Goal: Task Accomplishment & Management: Complete application form

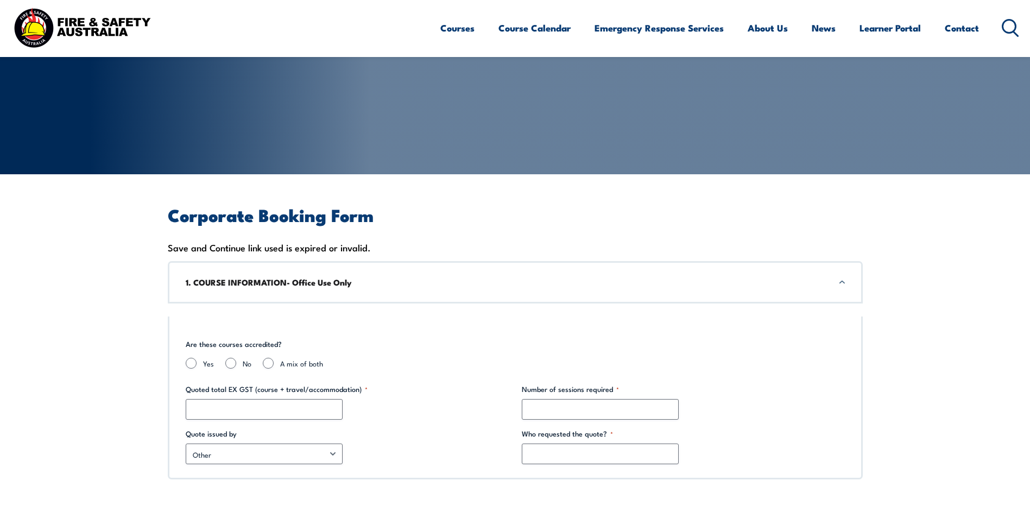
scroll to position [217, 0]
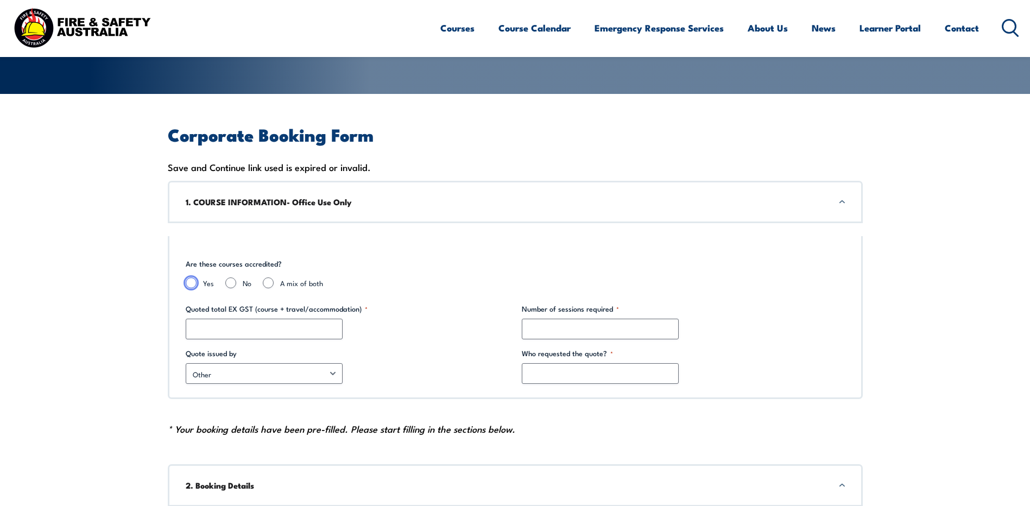
click at [192, 280] on input "Yes" at bounding box center [191, 282] width 11 height 11
radio input "true"
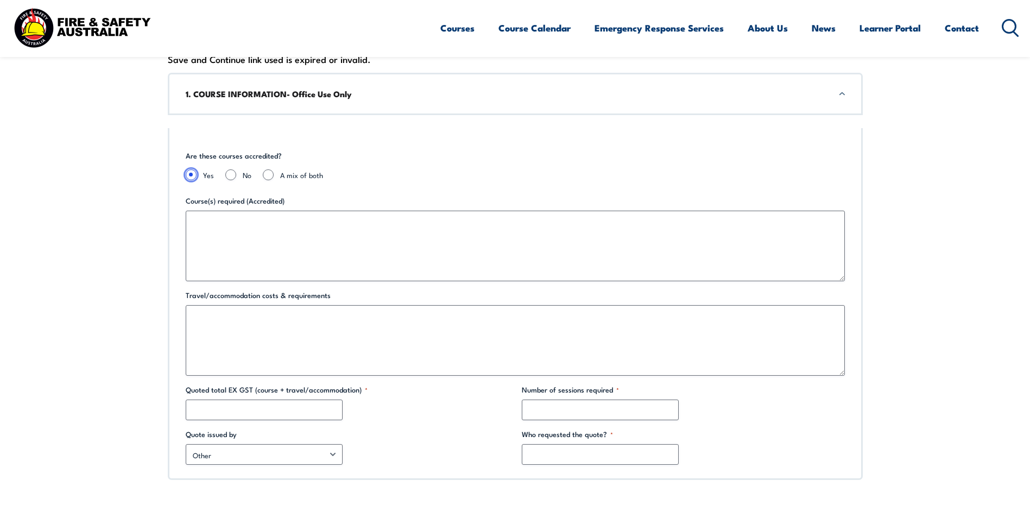
scroll to position [326, 0]
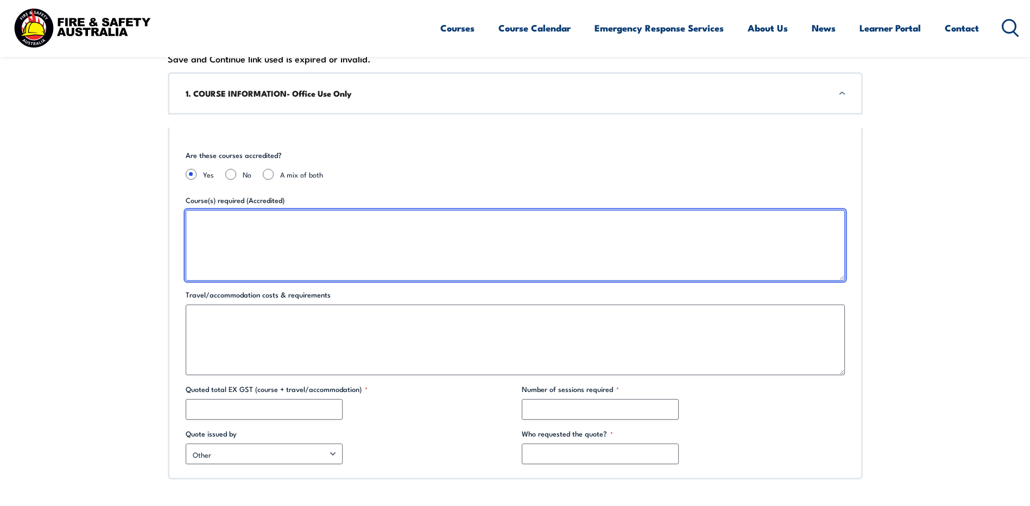
click at [280, 224] on textarea "Course(s) required (Accredited)" at bounding box center [515, 245] width 659 height 71
type textarea "LVR/CPR"
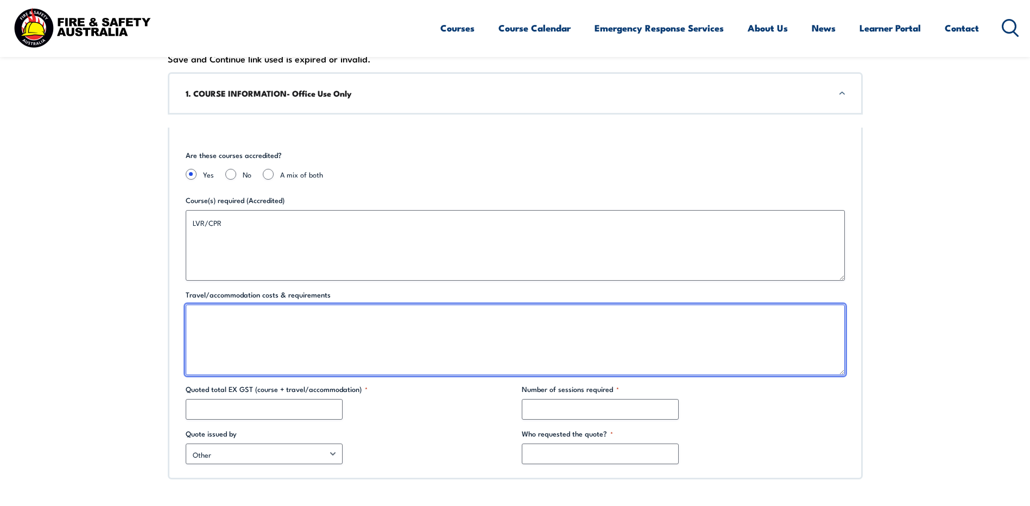
click at [257, 321] on textarea "Travel/accommodation costs & requirements" at bounding box center [515, 340] width 659 height 71
type textarea "2"
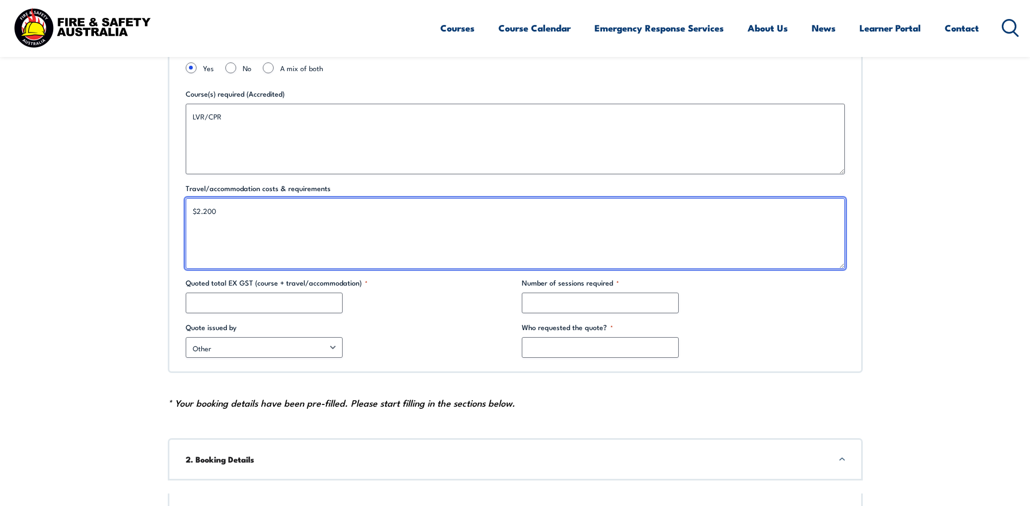
scroll to position [434, 0]
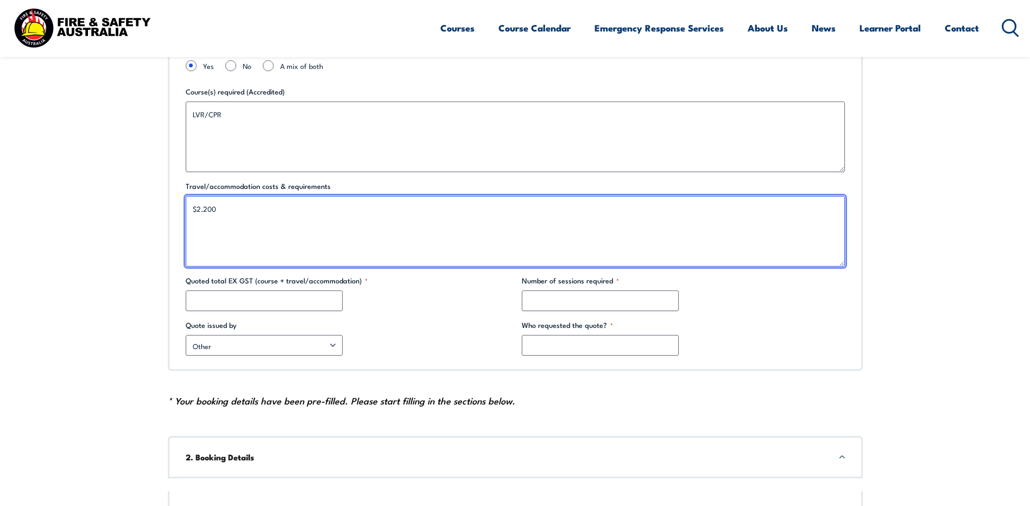
type textarea "$2.200"
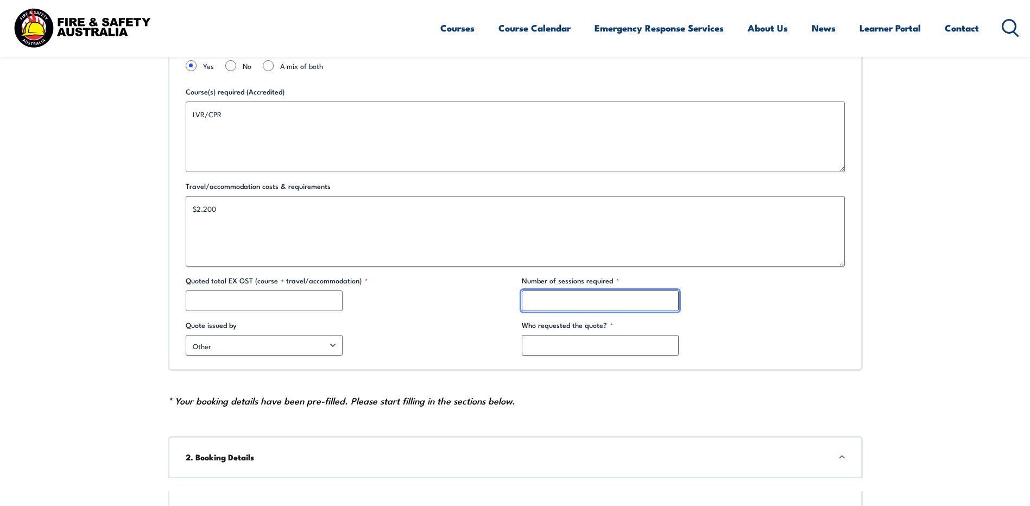
click at [573, 307] on input "Number of sessions required *" at bounding box center [600, 300] width 157 height 21
type input "2"
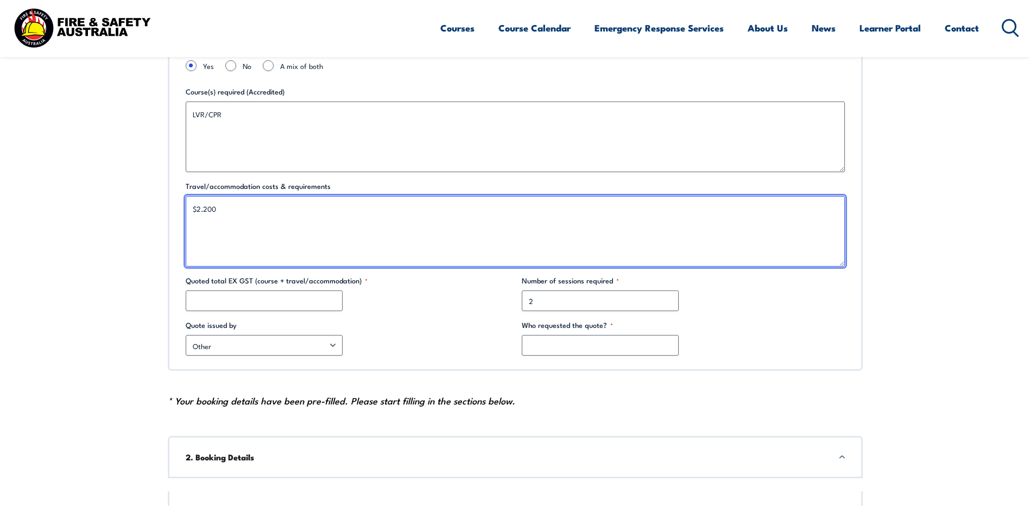
drag, startPoint x: 223, startPoint y: 207, endPoint x: 178, endPoint y: 208, distance: 45.1
click at [178, 208] on div "Are these courses accredited? Yes No A mix of both Course(s) required (Accredit…" at bounding box center [515, 195] width 695 height 352
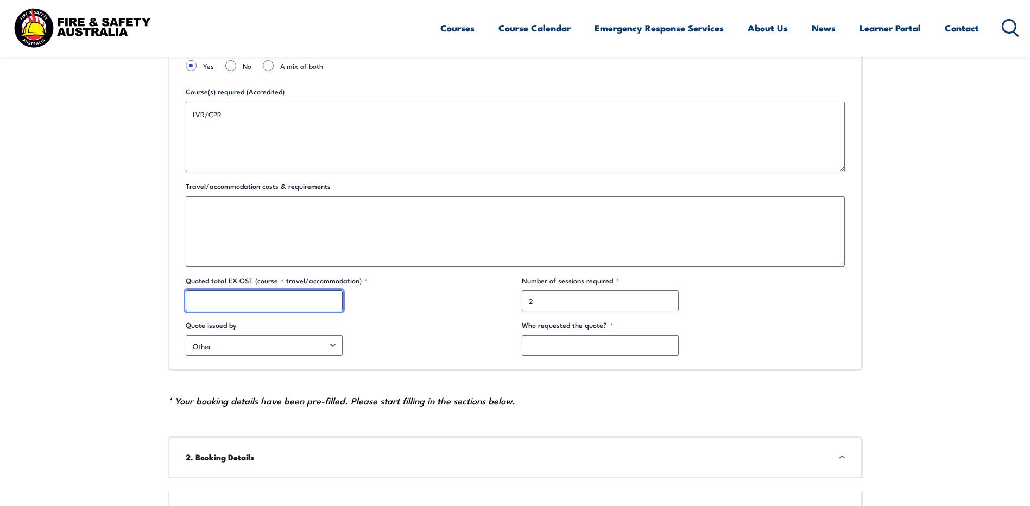
click at [207, 290] on input "Quoted total EX GST (course + travel/accommodation) *" at bounding box center [264, 300] width 157 height 21
paste input "$2.200"
type input "$2.200"
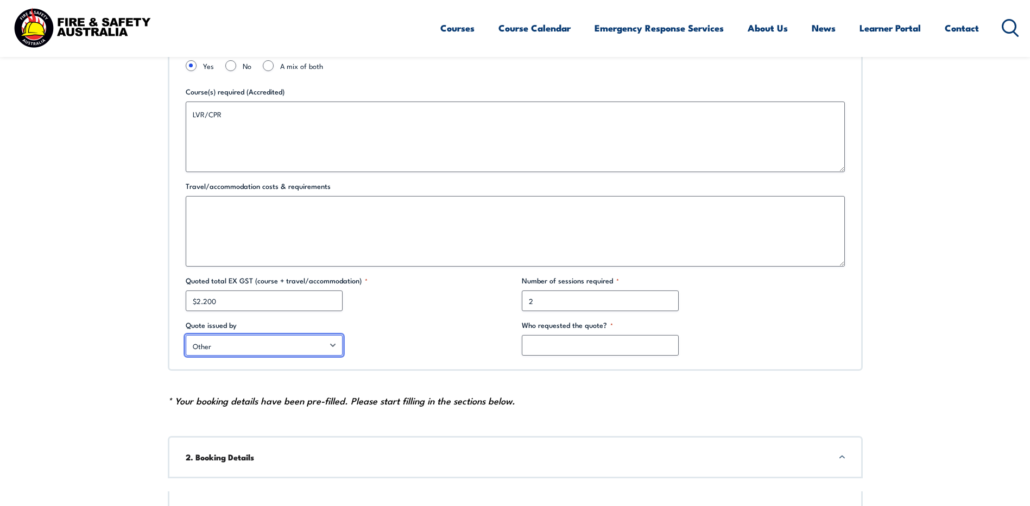
click at [328, 345] on select "Other Chloe Kenwright Sheldon Alcantara Rob Daniels Jeremy Idiculas Richard Joh…" at bounding box center [264, 345] width 157 height 21
click at [416, 338] on div "Other Chloe Kenwright Sheldon Alcantara Rob Daniels Jeremy Idiculas Richard Joh…" at bounding box center [347, 345] width 323 height 21
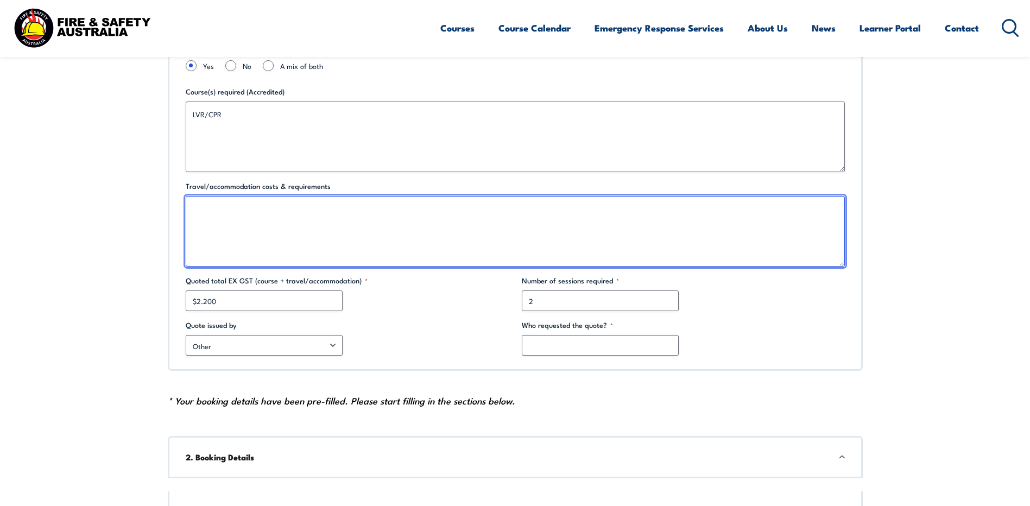
click at [242, 222] on textarea "Travel/accommodation costs & requirements" at bounding box center [515, 231] width 659 height 71
paste textarea "$2.200"
type textarea "$2.200"
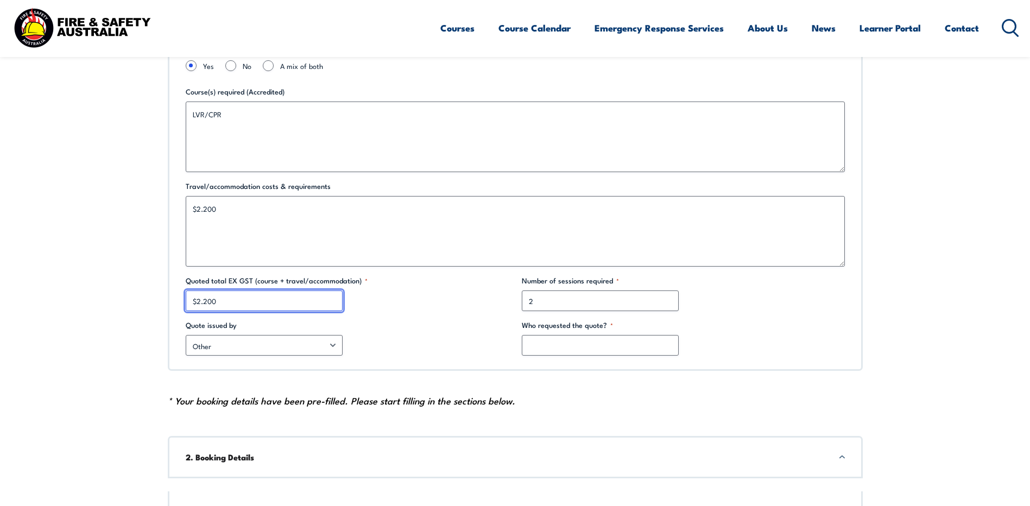
drag, startPoint x: 221, startPoint y: 301, endPoint x: 91, endPoint y: 301, distance: 130.3
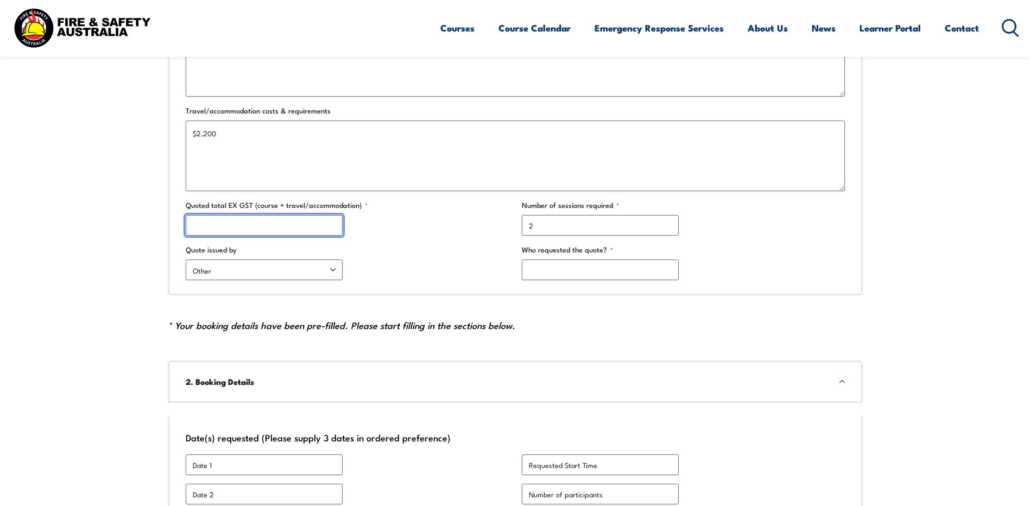
scroll to position [543, 0]
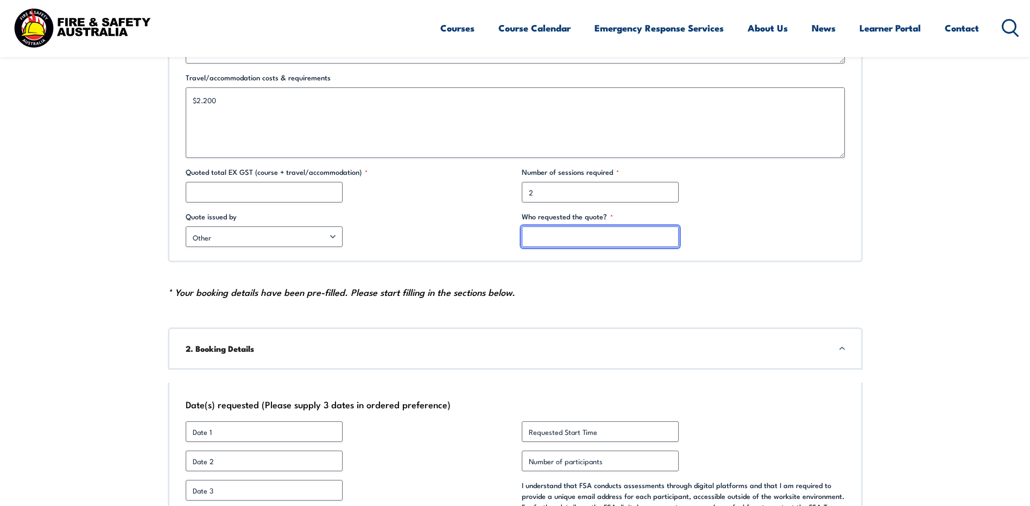
click at [529, 239] on input "Who requested the quote? *" at bounding box center [600, 236] width 157 height 21
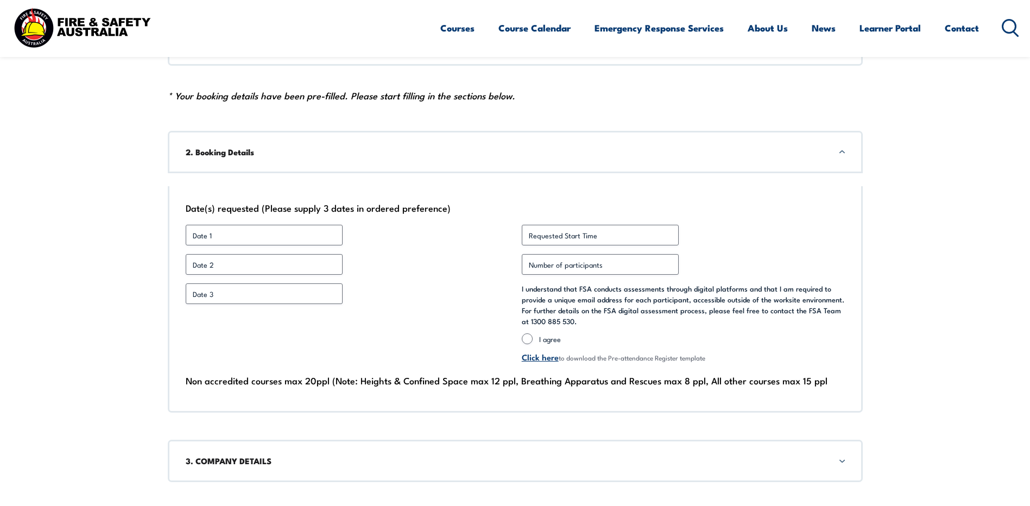
scroll to position [760, 0]
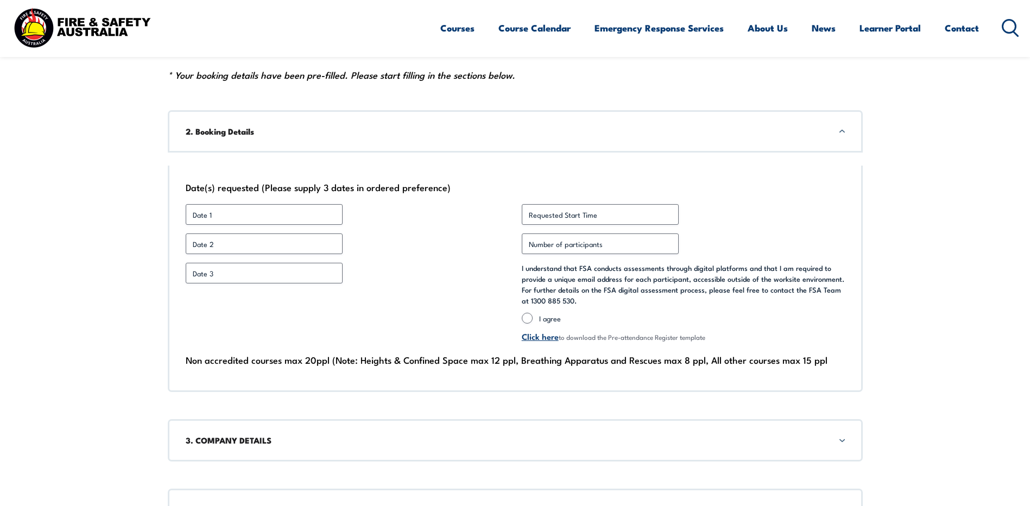
type input "[PERSON_NAME]"
click at [210, 214] on input "Date 1 *" at bounding box center [264, 214] width 157 height 21
type input "[DATE]"
click at [210, 243] on input "Date 2 *" at bounding box center [264, 243] width 157 height 21
type input "[DATE]"
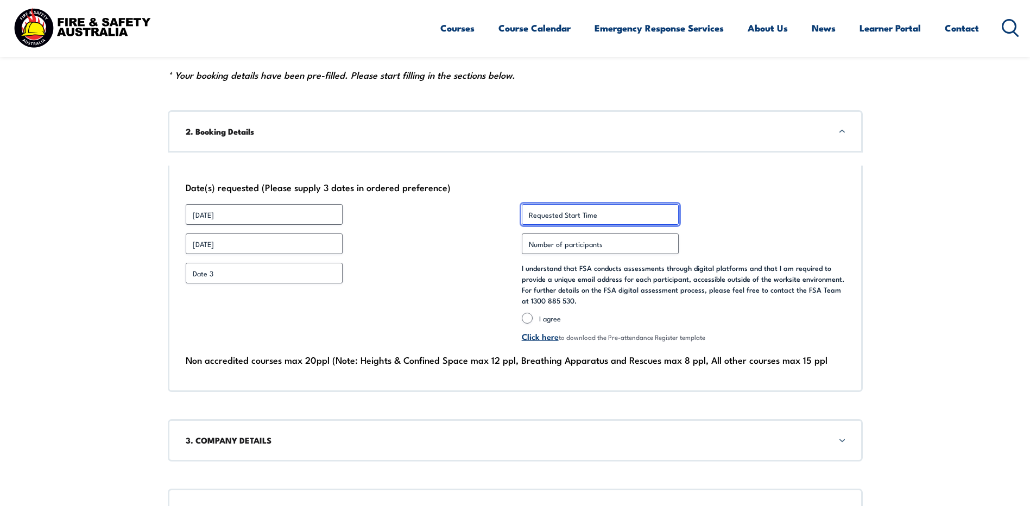
click at [565, 210] on input "Requested Start Time *" at bounding box center [600, 214] width 157 height 21
type input "7 AM"
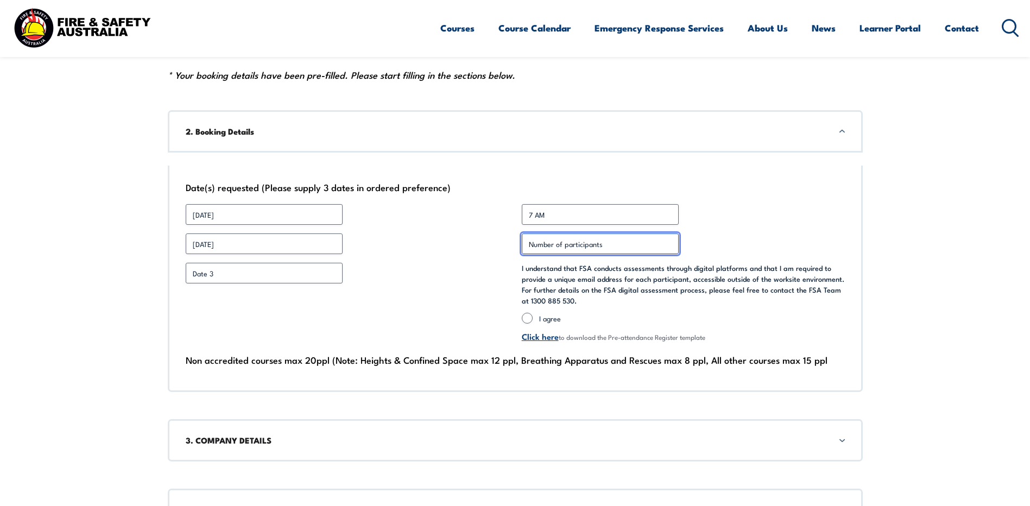
click at [572, 241] on input "Number of participants *" at bounding box center [600, 243] width 157 height 21
type input "1"
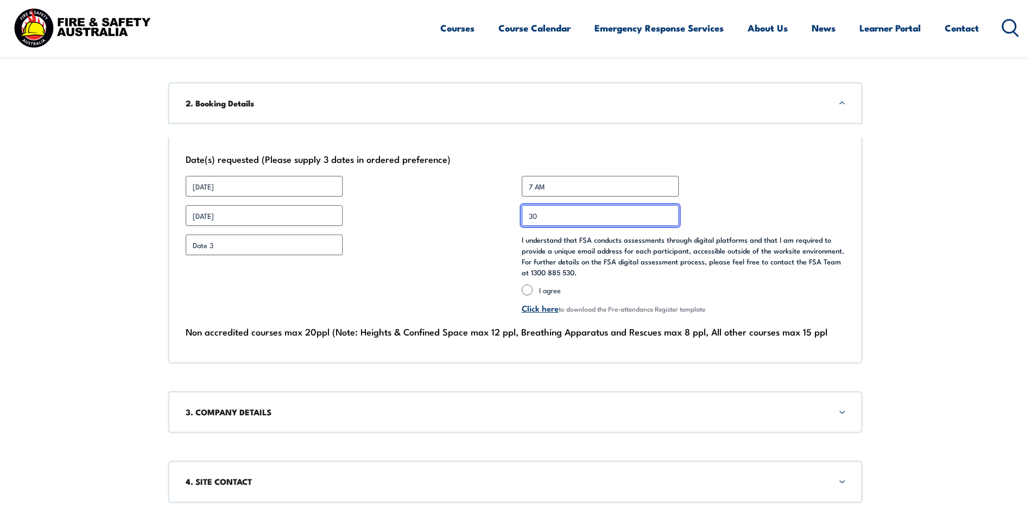
scroll to position [814, 0]
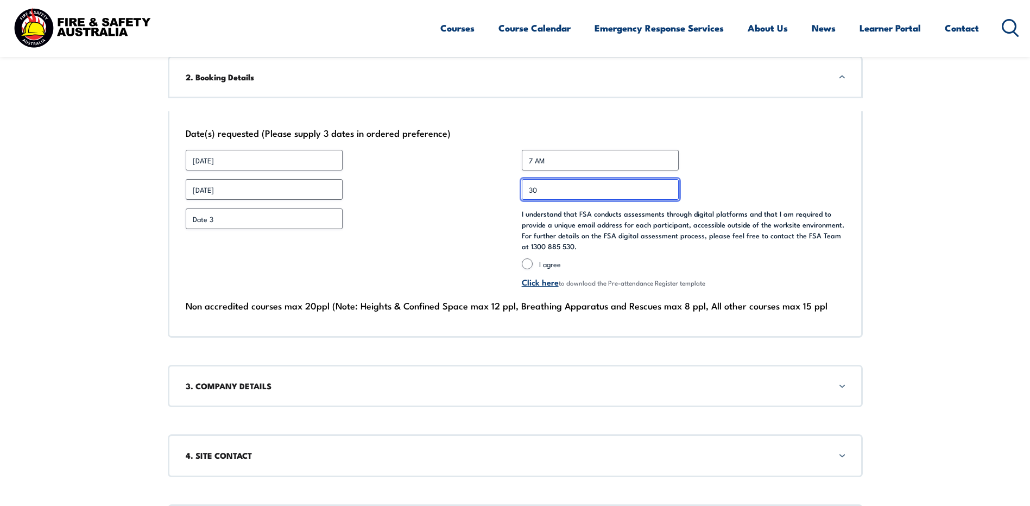
type input "30"
click at [531, 261] on input "I agree" at bounding box center [527, 263] width 11 height 11
radio input "true"
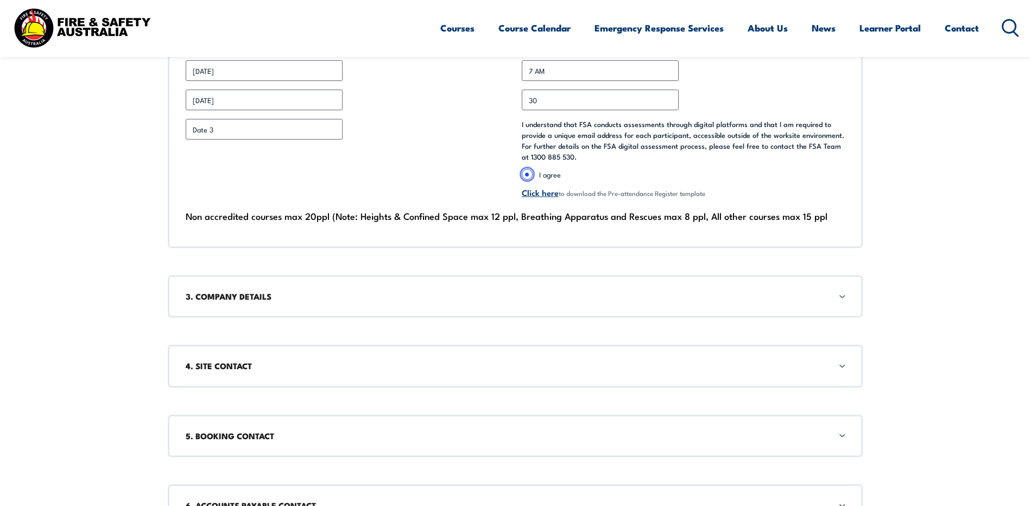
scroll to position [923, 0]
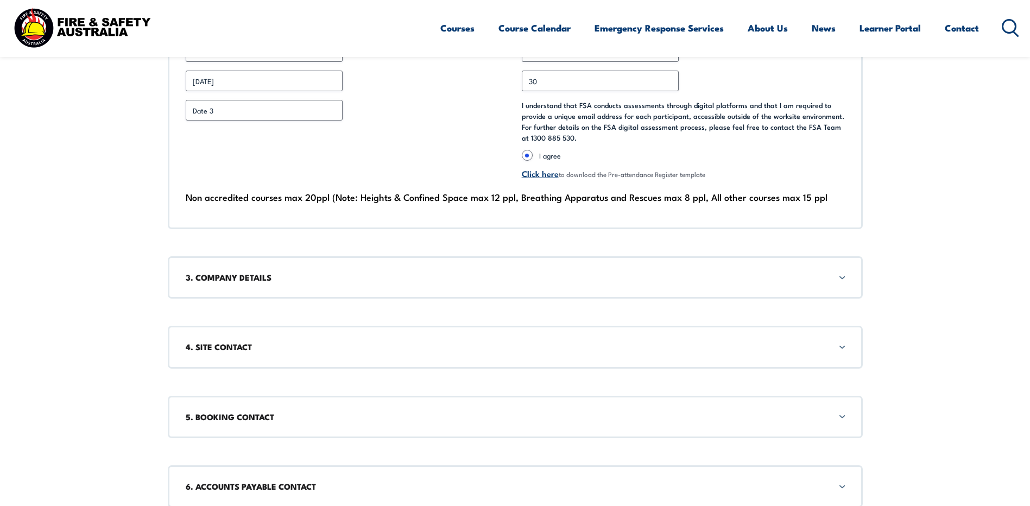
click at [313, 285] on div "3. COMPANY DETAILS" at bounding box center [515, 277] width 695 height 42
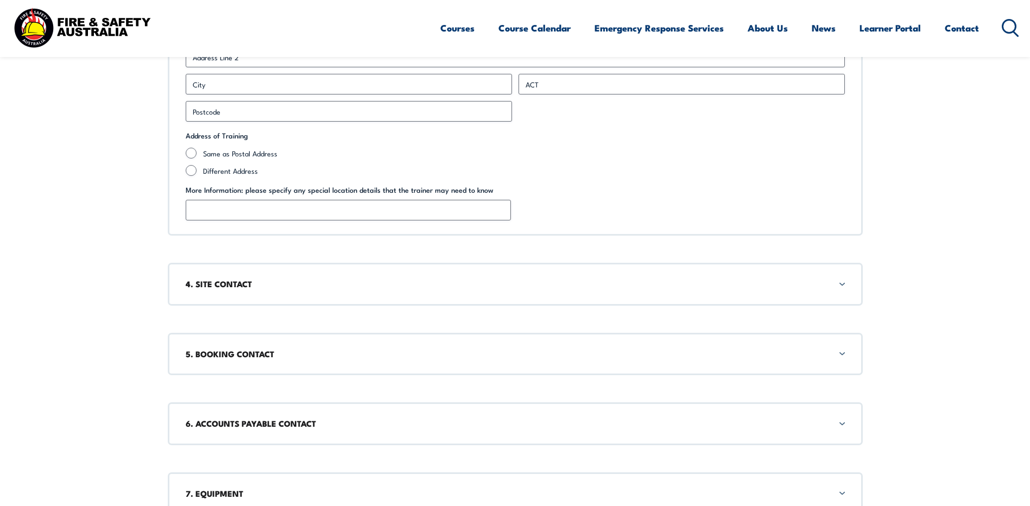
click at [239, 288] on h3 "4. SITE CONTACT" at bounding box center [515, 284] width 659 height 12
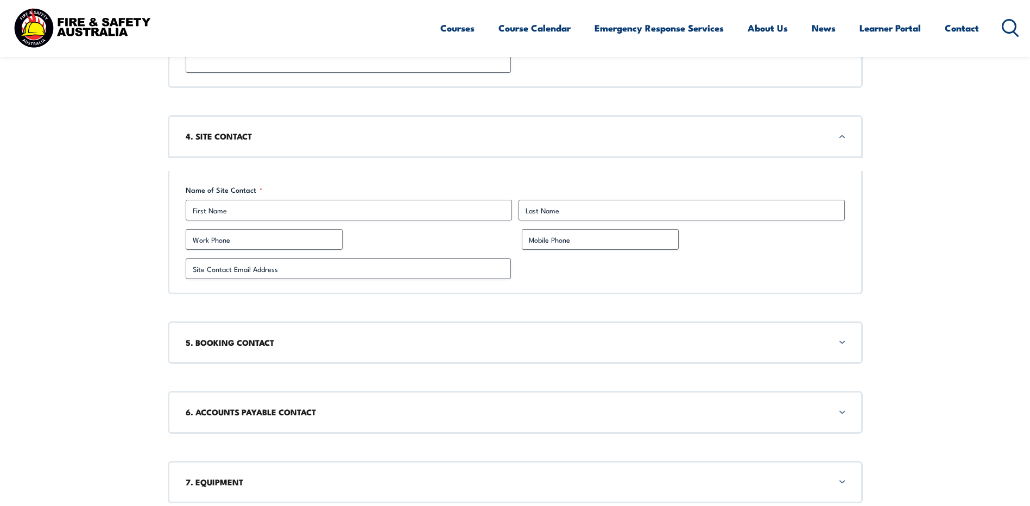
scroll to position [1427, 0]
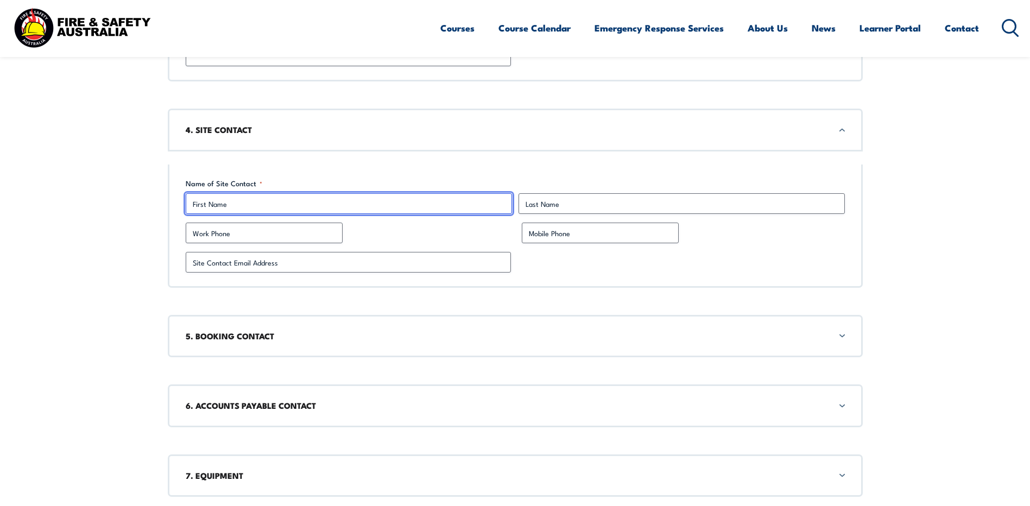
click at [236, 204] on input "First" at bounding box center [349, 203] width 326 height 21
type input "[PERSON_NAME]"
type input "[PERSON_NAME] Rail Pty td"
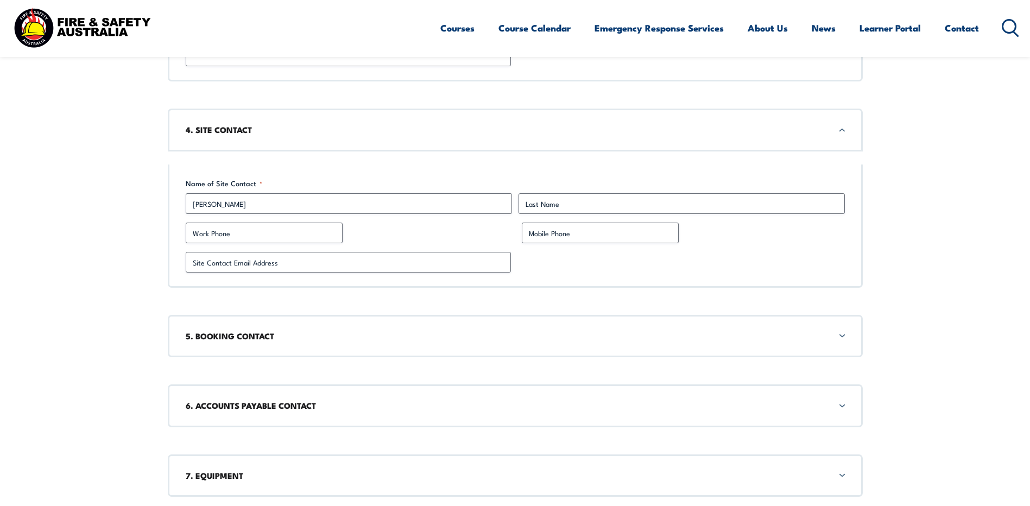
type input "[STREET_ADDRESS]"
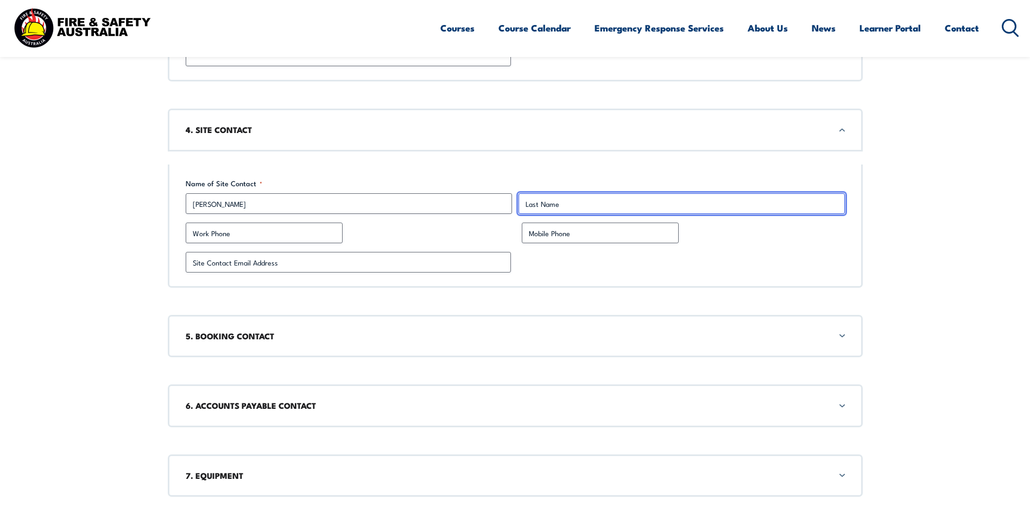
type input "Suda"
type input "0469326316"
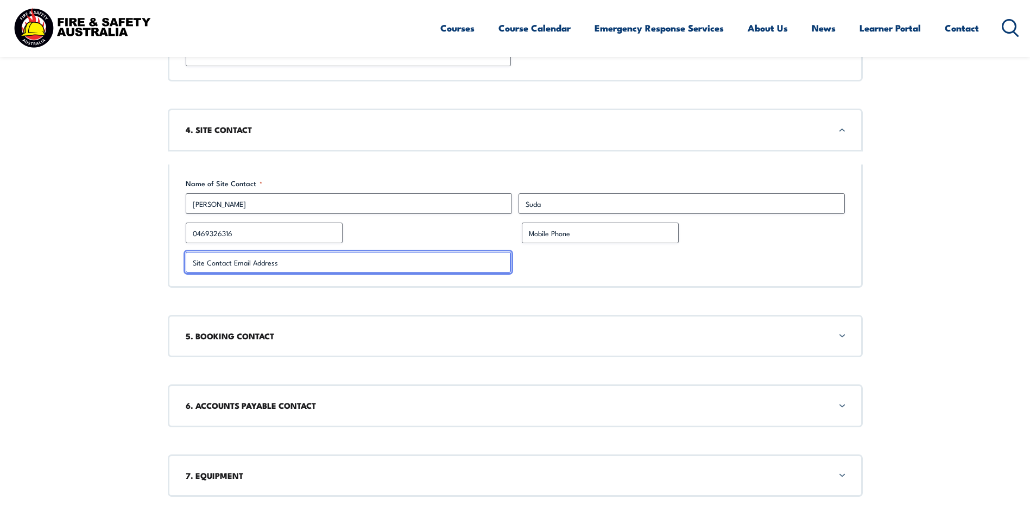
type input "[PERSON_NAME][EMAIL_ADDRESS][PERSON_NAME][DOMAIN_NAME]"
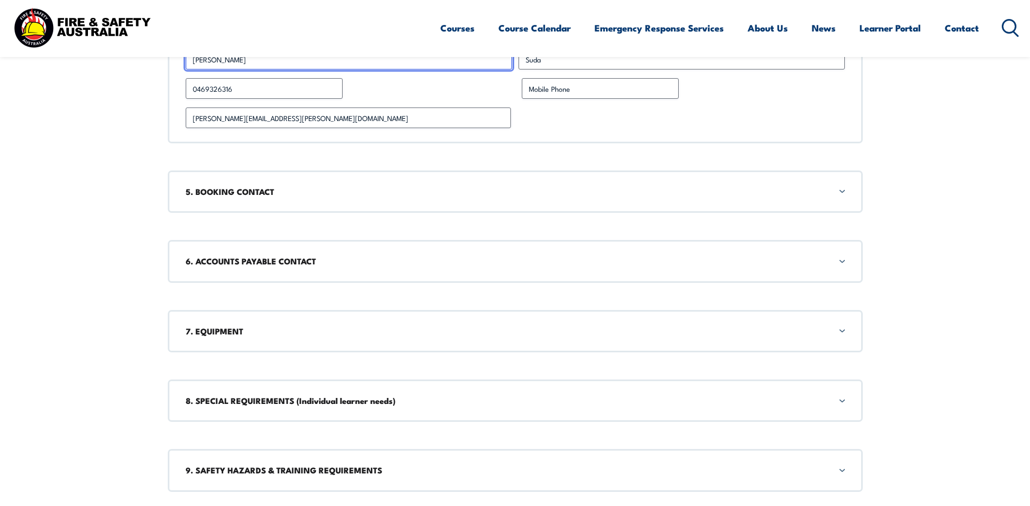
scroll to position [1645, 0]
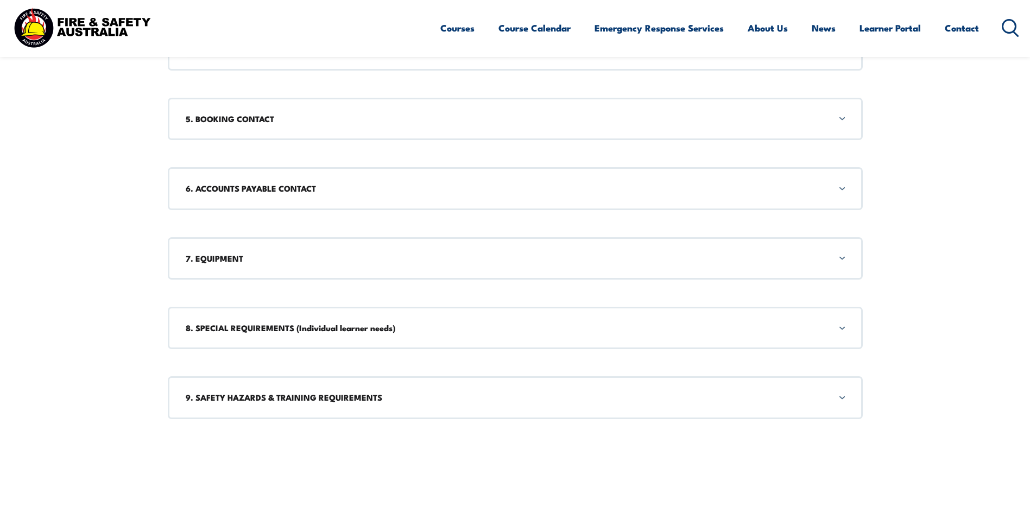
click at [269, 138] on div "5. BOOKING CONTACT" at bounding box center [515, 119] width 695 height 42
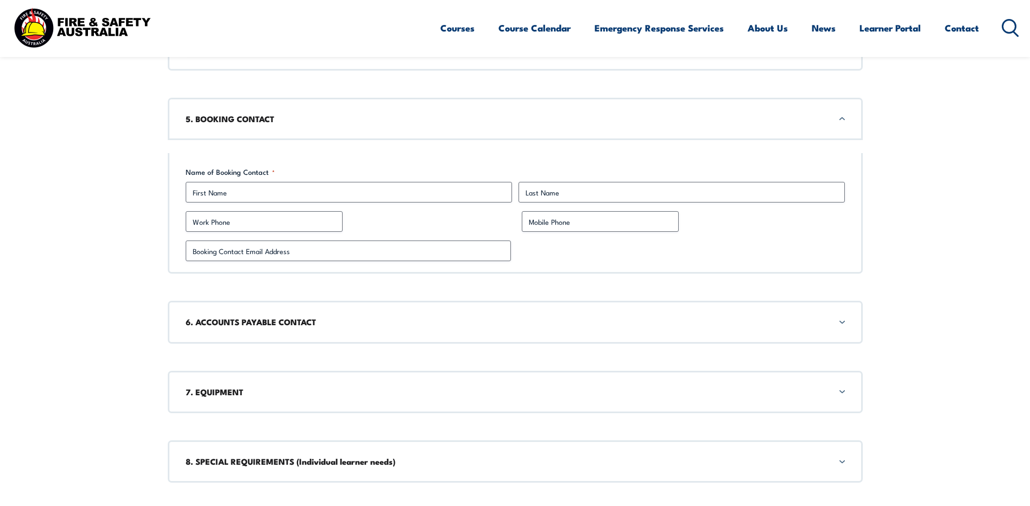
click at [270, 130] on div "5. BOOKING CONTACT" at bounding box center [515, 119] width 695 height 42
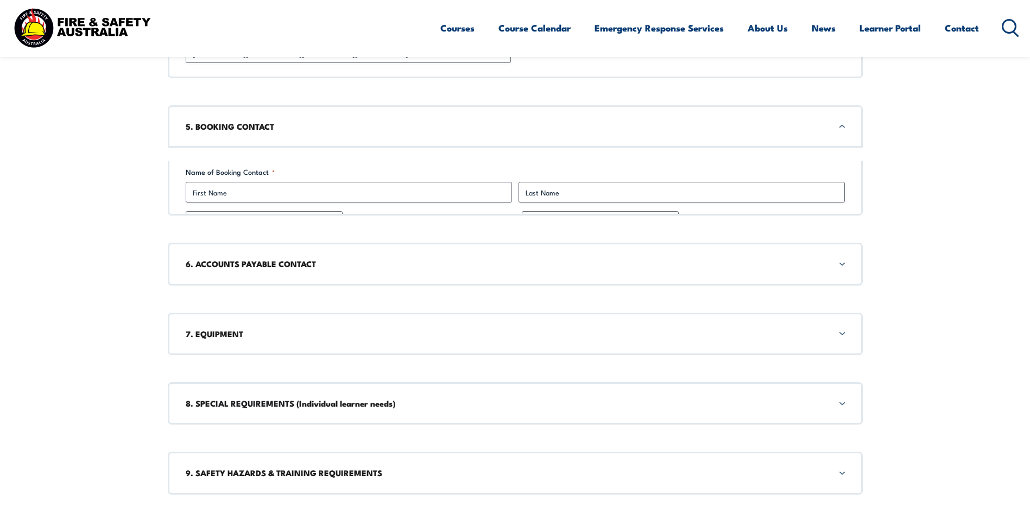
scroll to position [1634, 0]
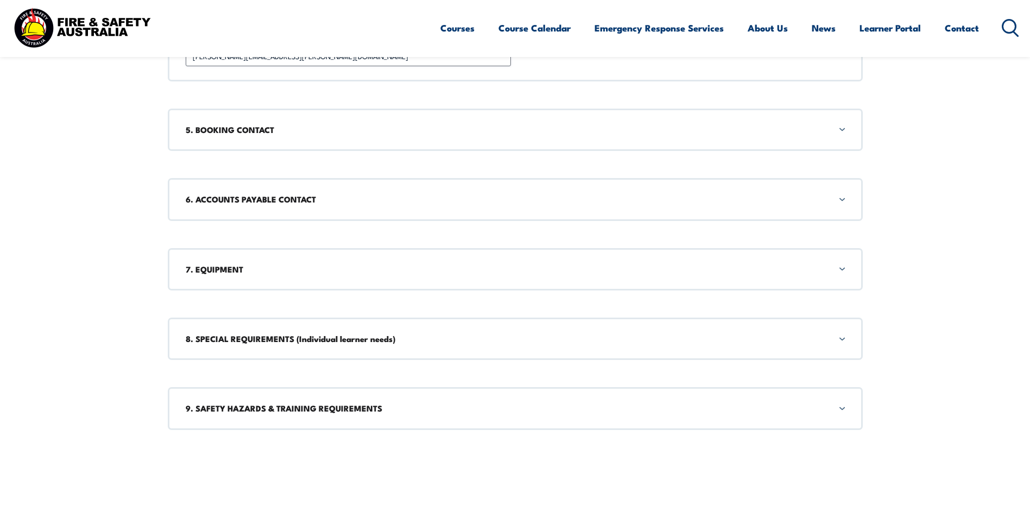
click at [270, 130] on h3 "5. BOOKING CONTACT" at bounding box center [515, 130] width 659 height 12
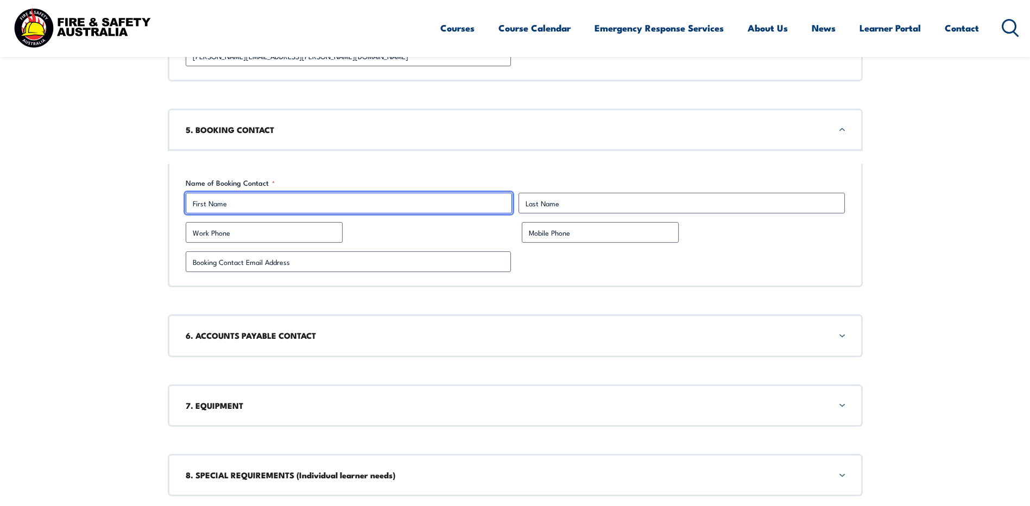
click at [271, 200] on input "First" at bounding box center [349, 203] width 326 height 21
type input "[PERSON_NAME]"
type input "Suda"
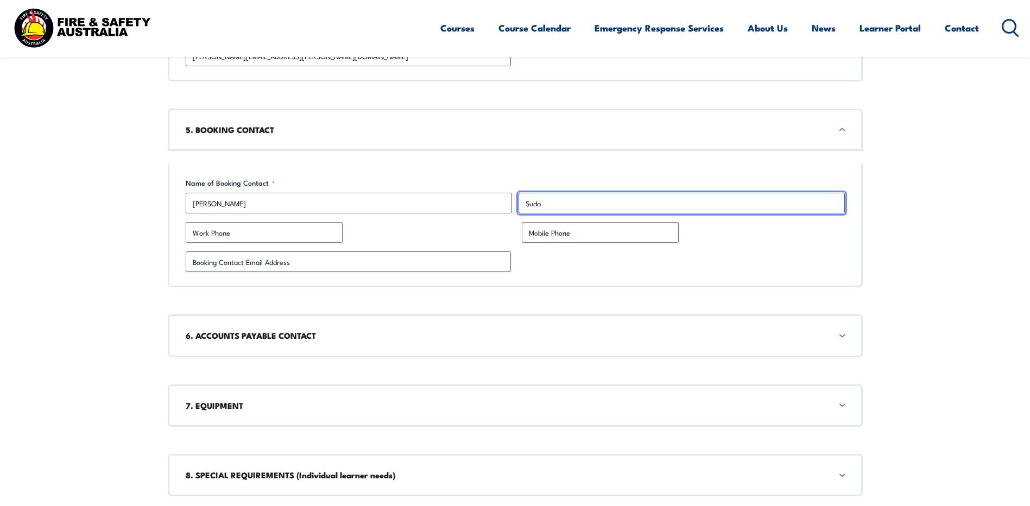
type input "0469326316"
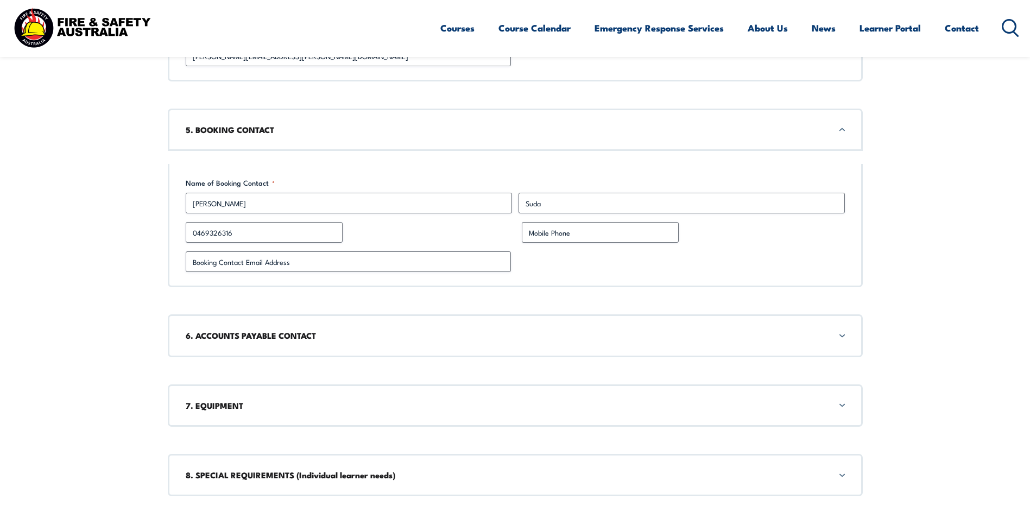
type input "[PERSON_NAME][EMAIL_ADDRESS][PERSON_NAME][DOMAIN_NAME]"
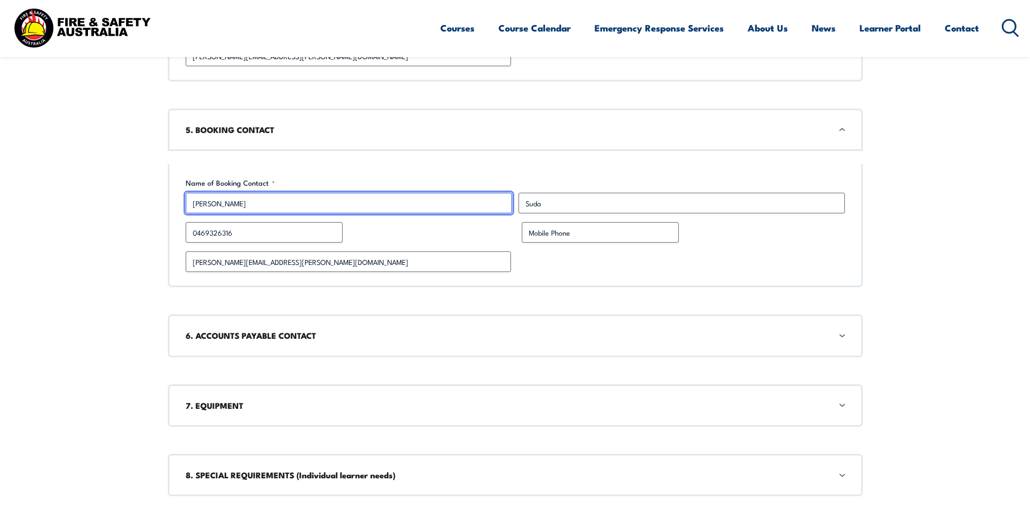
scroll to position [1742, 0]
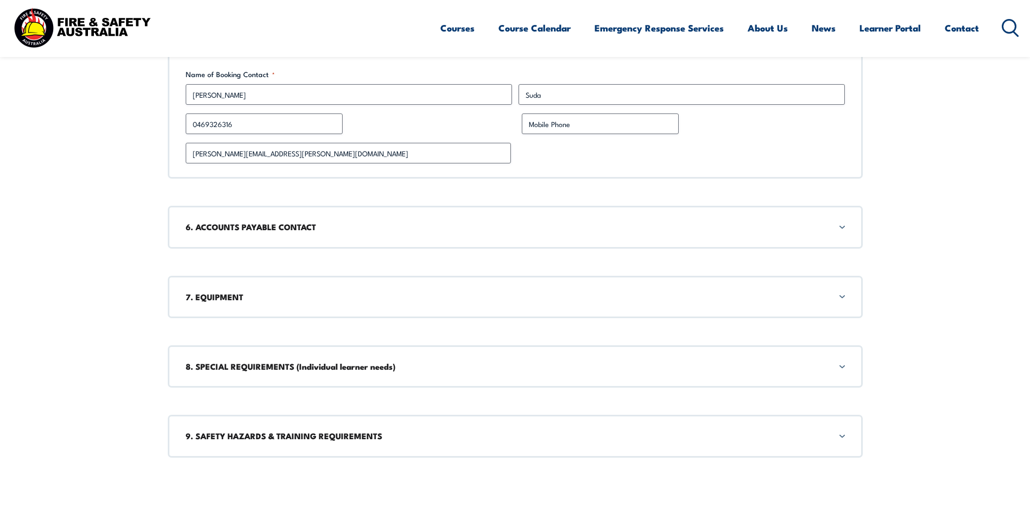
click at [305, 228] on h3 "6. ACCOUNTS PAYABLE CONTACT" at bounding box center [515, 227] width 659 height 12
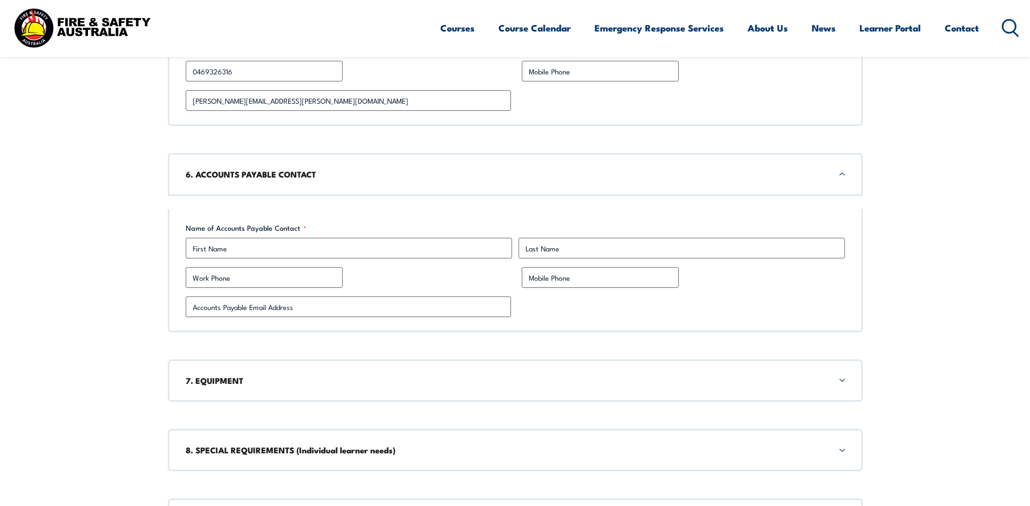
scroll to position [1840, 0]
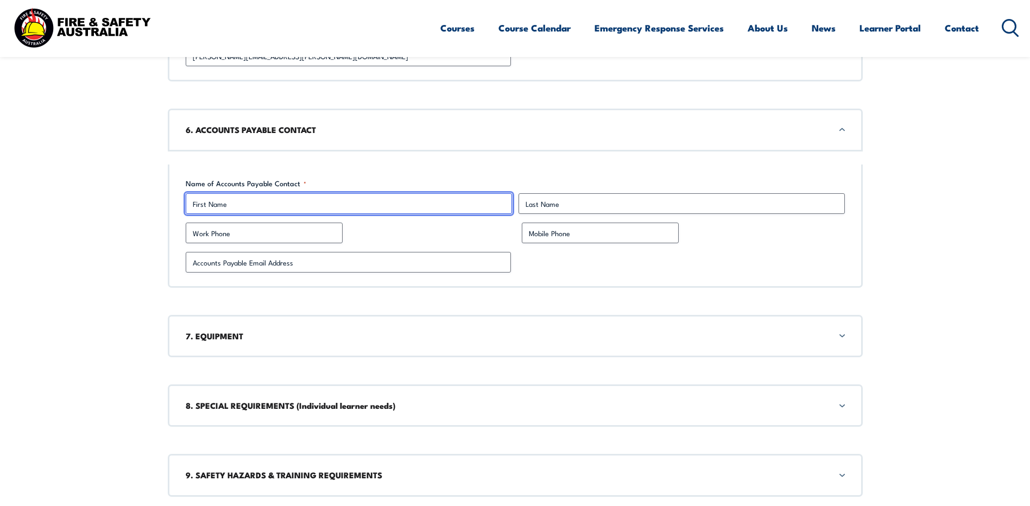
drag, startPoint x: 246, startPoint y: 211, endPoint x: 223, endPoint y: 205, distance: 24.0
click at [246, 211] on input "First" at bounding box center [349, 203] width 326 height 21
type input "[PERSON_NAME]"
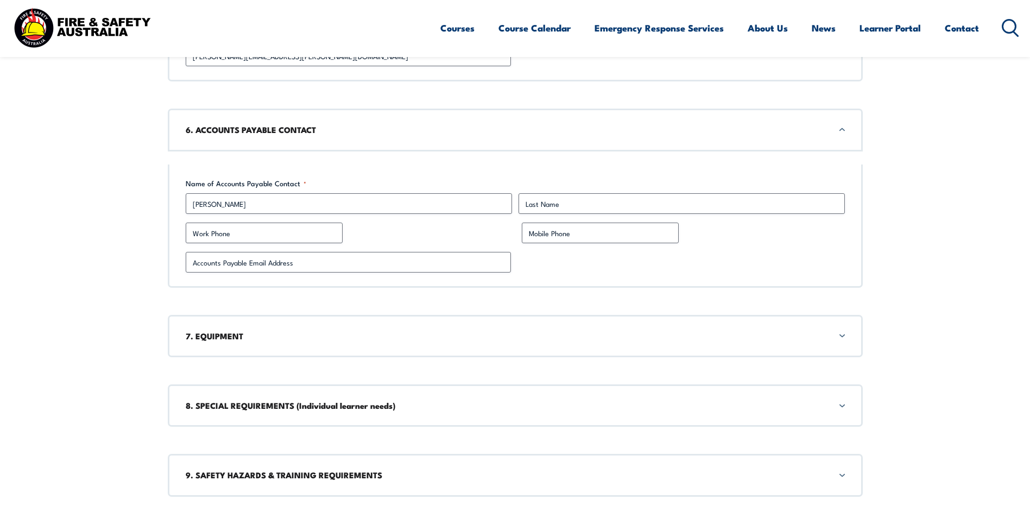
type input "Level 5"
type input "[GEOGRAPHIC_DATA]"
type input "3000"
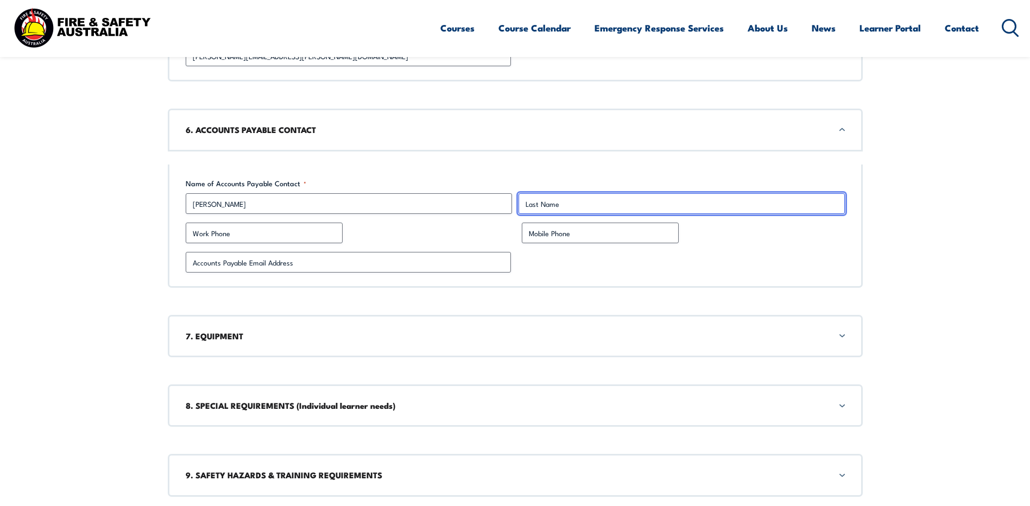
type input "Cook"
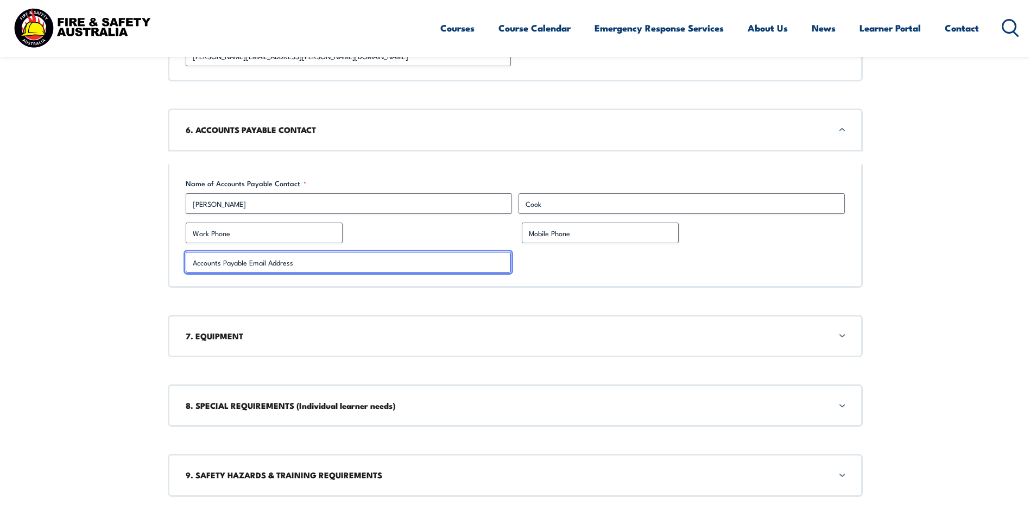
drag, startPoint x: 333, startPoint y: 261, endPoint x: 134, endPoint y: 254, distance: 198.9
type input "[STREET_ADDRESS]"
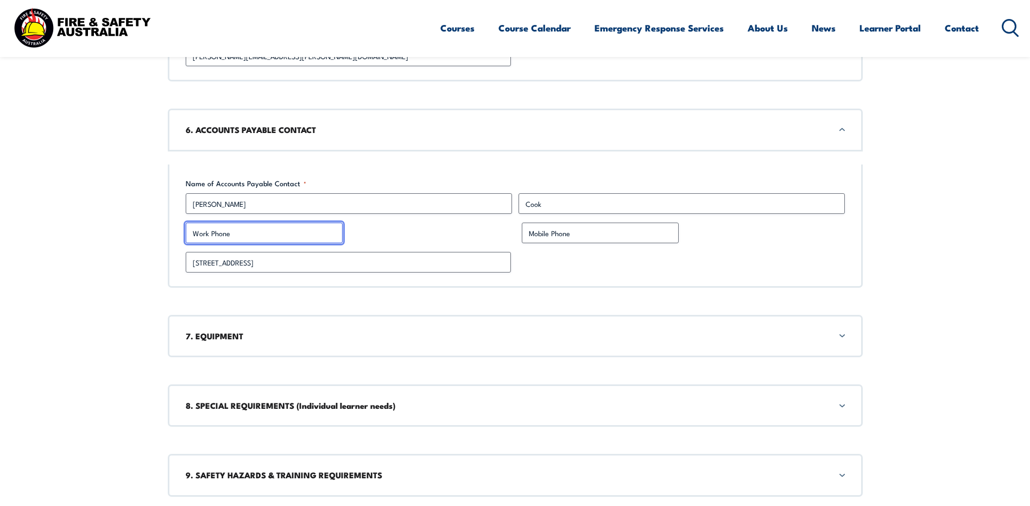
click at [271, 241] on input "Work Phone" at bounding box center [264, 233] width 157 height 21
click at [237, 233] on input "Work Phone" at bounding box center [264, 233] width 157 height 21
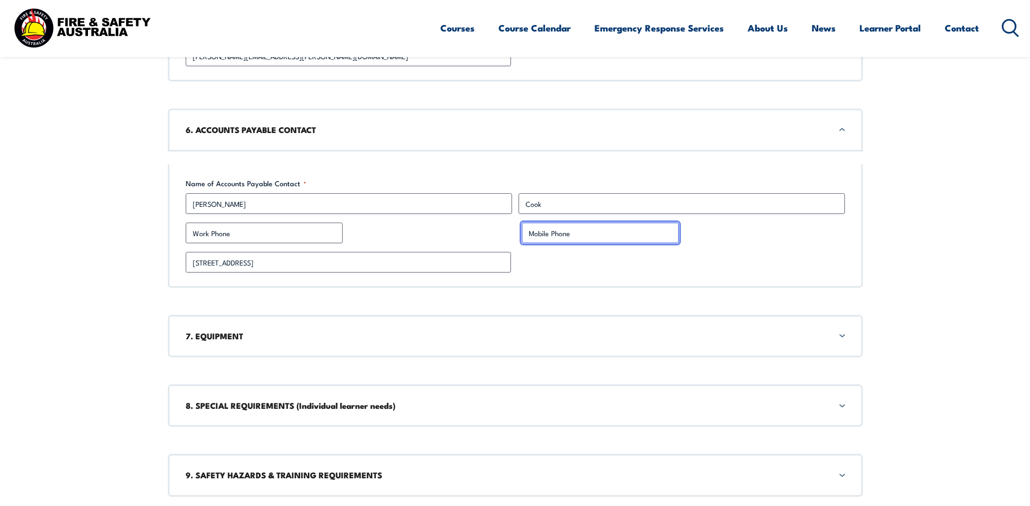
click at [552, 239] on input "Mobile Phone" at bounding box center [600, 233] width 157 height 21
paste input "429 389 655"
click at [526, 232] on input "429 389 655" at bounding box center [600, 233] width 157 height 21
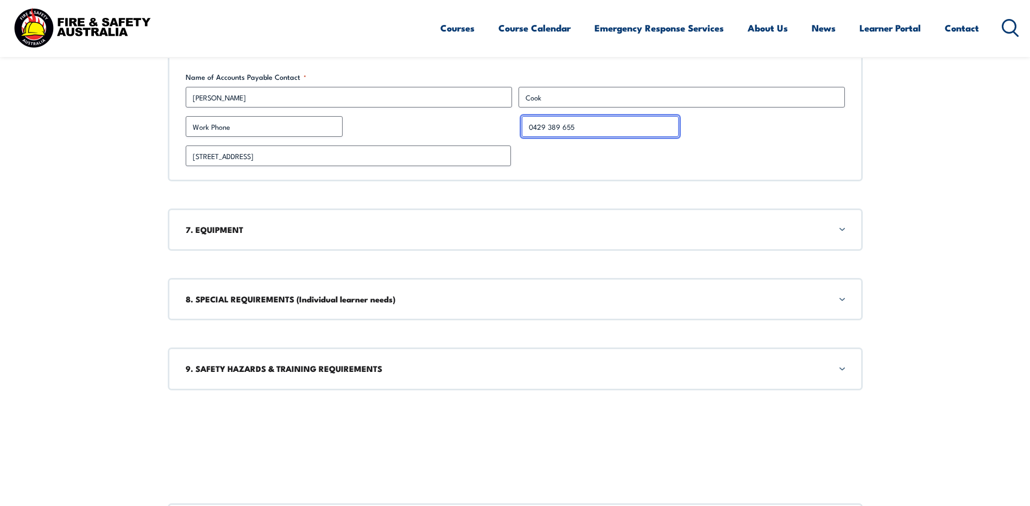
scroll to position [1948, 0]
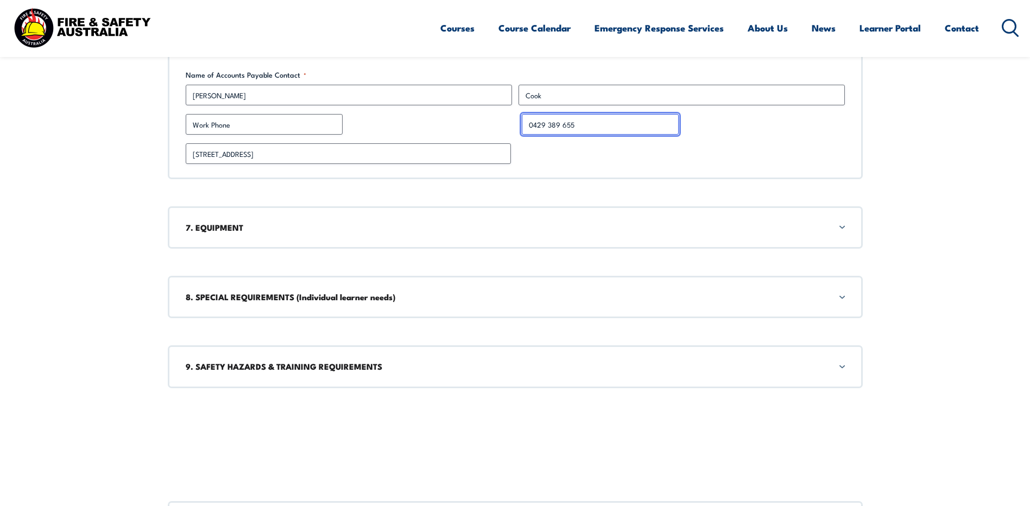
type input "0429 389 655"
click at [283, 236] on div "7. EQUIPMENT" at bounding box center [515, 227] width 695 height 42
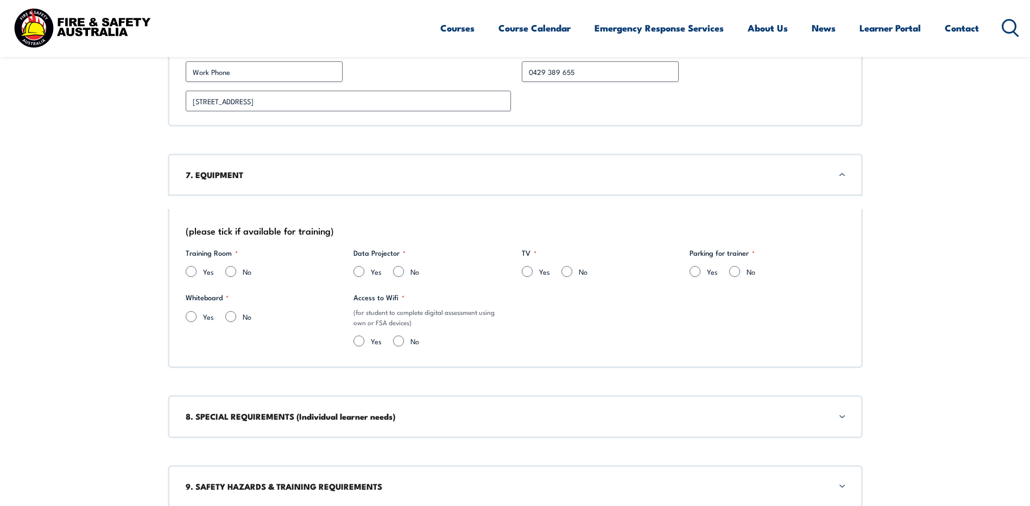
scroll to position [2046, 0]
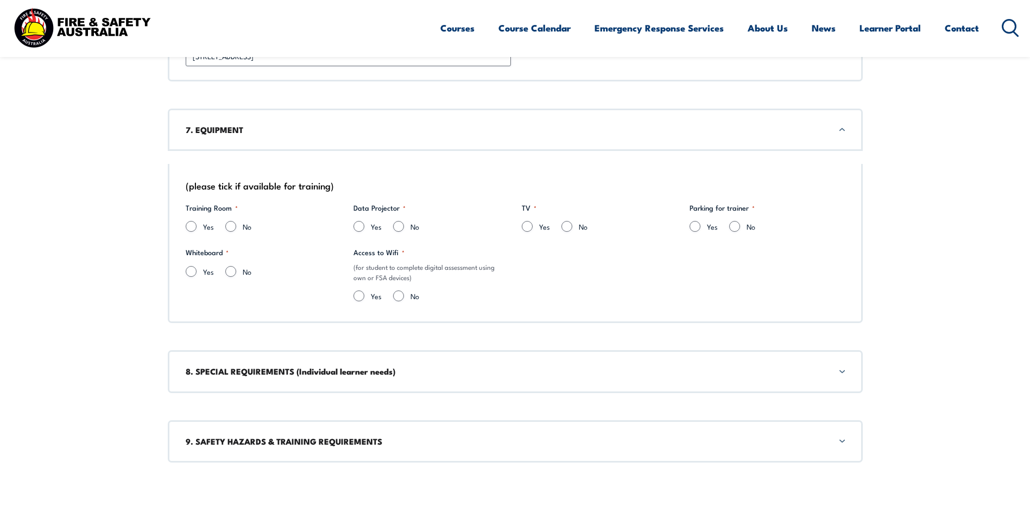
click at [195, 233] on div "Yes" at bounding box center [204, 229] width 37 height 17
click at [191, 229] on input "Yes" at bounding box center [191, 226] width 11 height 11
radio input "true"
click at [192, 269] on input "Yes" at bounding box center [191, 271] width 11 height 11
radio input "true"
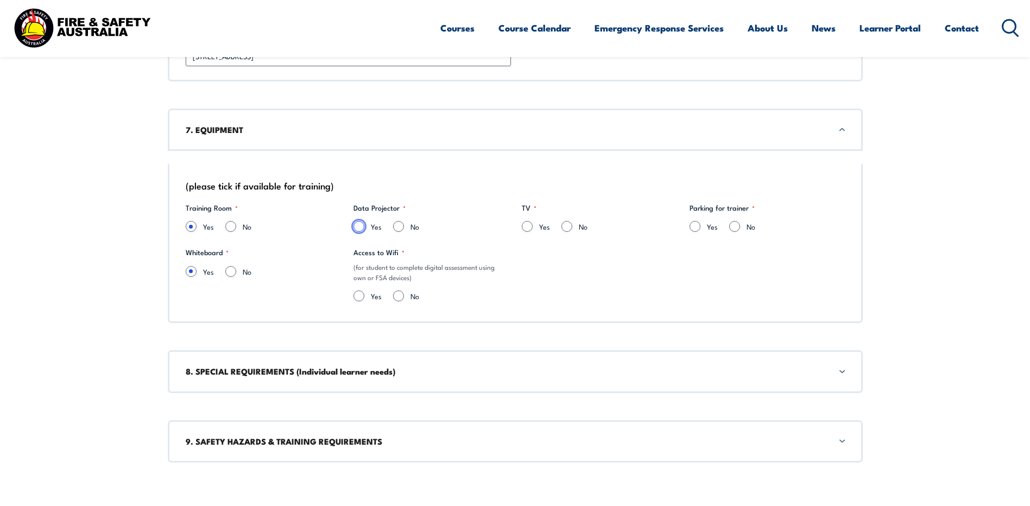
click at [358, 229] on input "Yes" at bounding box center [358, 226] width 11 height 11
radio input "true"
click at [526, 229] on input "Yes" at bounding box center [527, 226] width 11 height 11
radio input "true"
click at [354, 299] on input "Yes" at bounding box center [358, 295] width 11 height 11
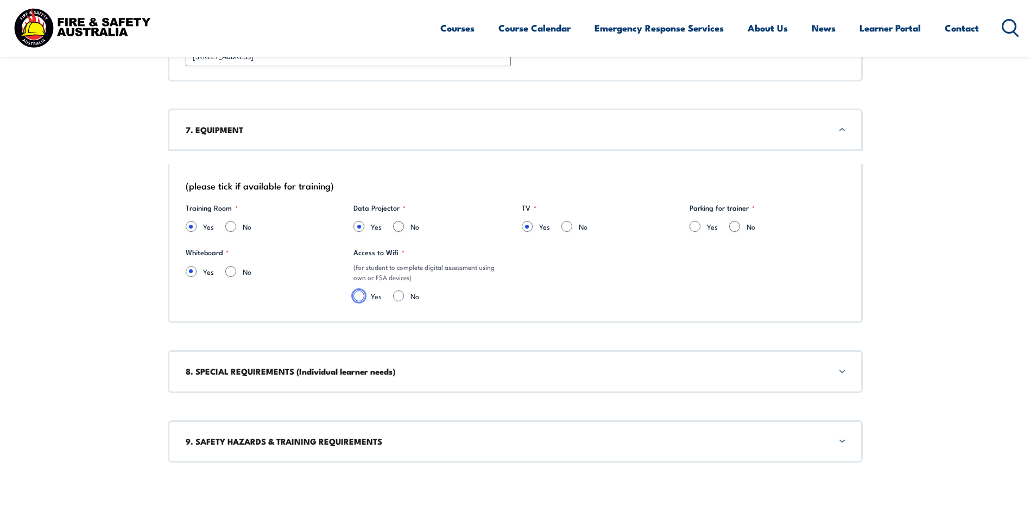
radio input "true"
click at [700, 227] on input "Yes" at bounding box center [695, 226] width 11 height 11
radio input "true"
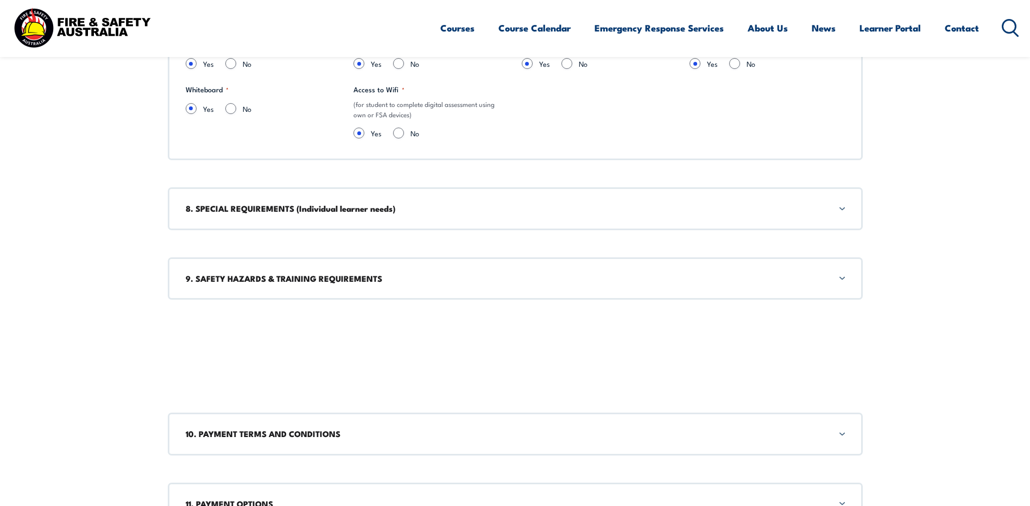
click at [280, 229] on div "8. SPECIAL REQUIREMENTS (Individual learner needs)" at bounding box center [515, 208] width 695 height 42
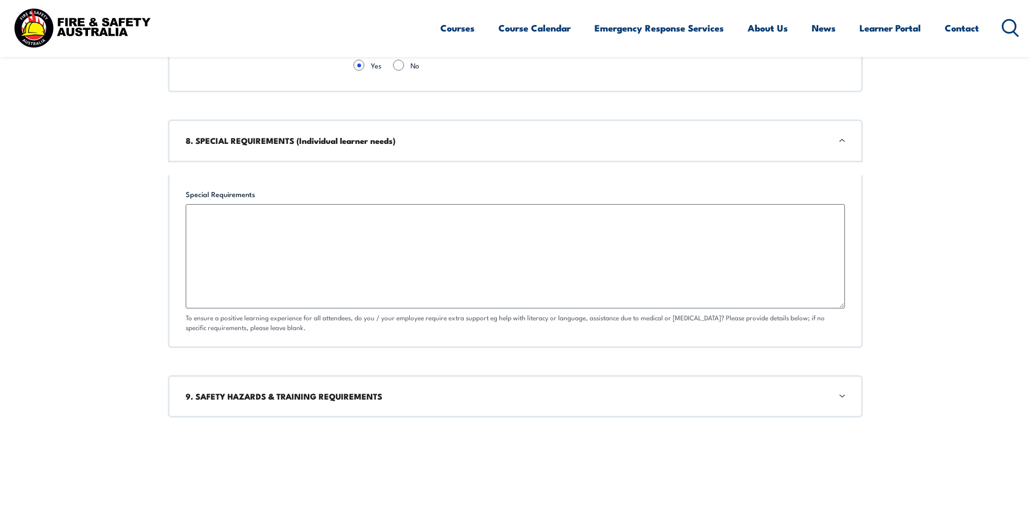
scroll to position [2287, 0]
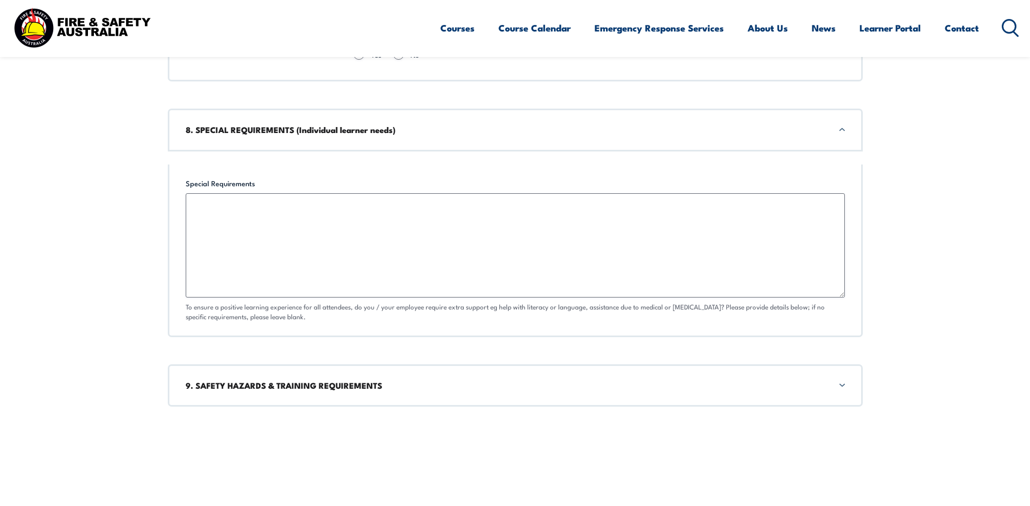
click at [220, 395] on div "9. SAFETY HAZARDS & TRAINING REQUIREMENTS" at bounding box center [515, 385] width 695 height 42
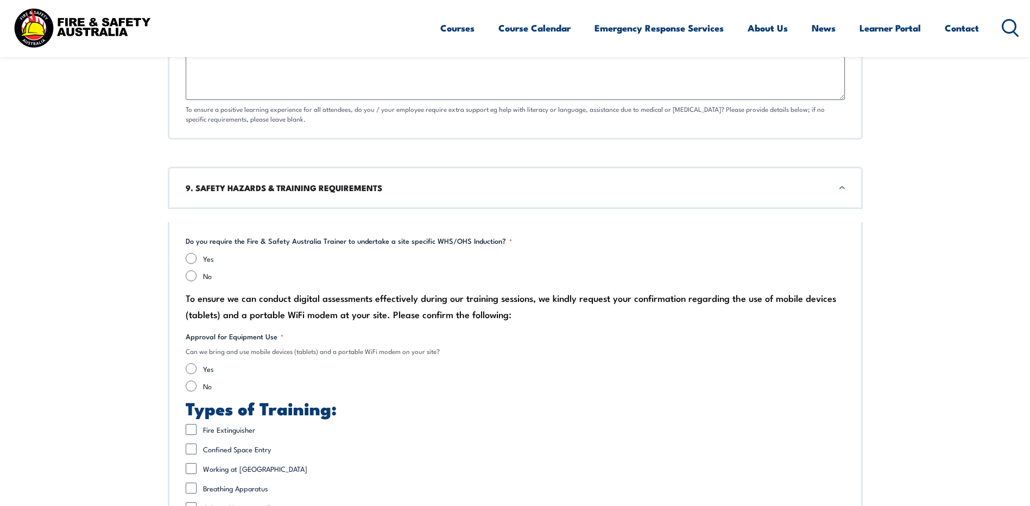
scroll to position [2543, 0]
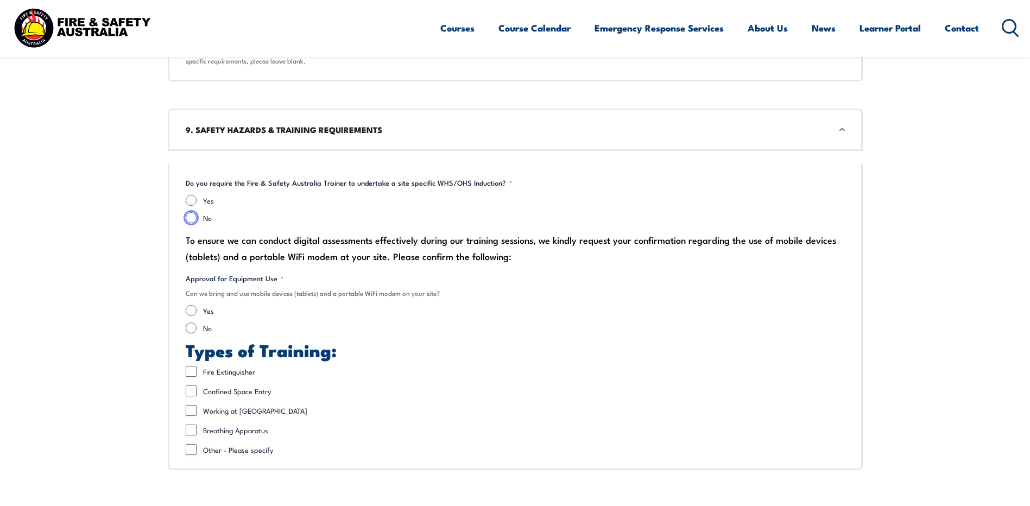
click at [190, 222] on input "No" at bounding box center [191, 217] width 11 height 11
radio input "true"
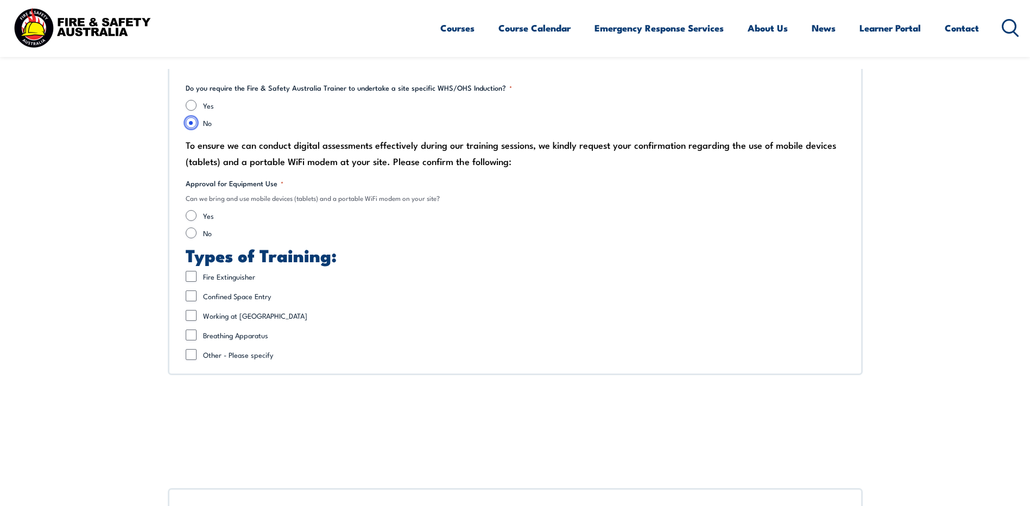
scroll to position [2652, 0]
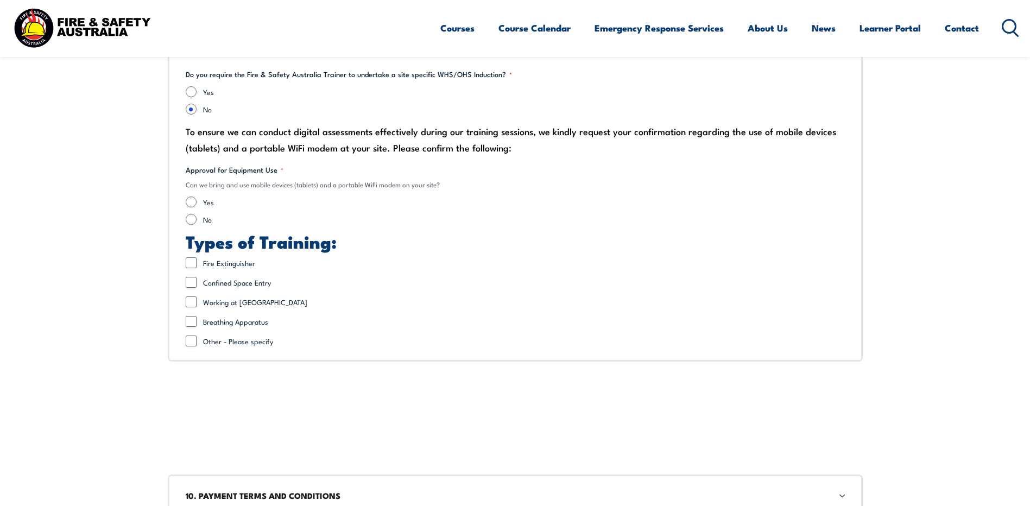
drag, startPoint x: 192, startPoint y: 207, endPoint x: 201, endPoint y: 223, distance: 17.5
click at [197, 219] on div "Yes No" at bounding box center [515, 211] width 659 height 28
drag, startPoint x: 201, startPoint y: 223, endPoint x: 281, endPoint y: 224, distance: 80.4
click at [281, 224] on div "Do you require the Fire & Safety Australia Trainer to undertake a site specific…" at bounding box center [515, 208] width 695 height 306
drag, startPoint x: 281, startPoint y: 224, endPoint x: 204, endPoint y: 213, distance: 77.8
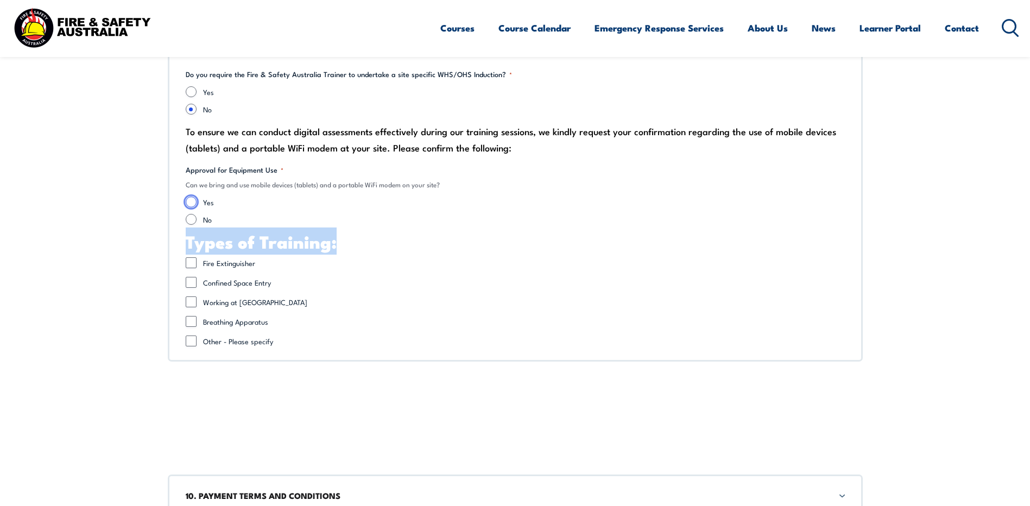
click at [195, 211] on div "Yes No" at bounding box center [515, 211] width 659 height 28
click at [191, 205] on input "Yes" at bounding box center [191, 202] width 11 height 11
radio input "true"
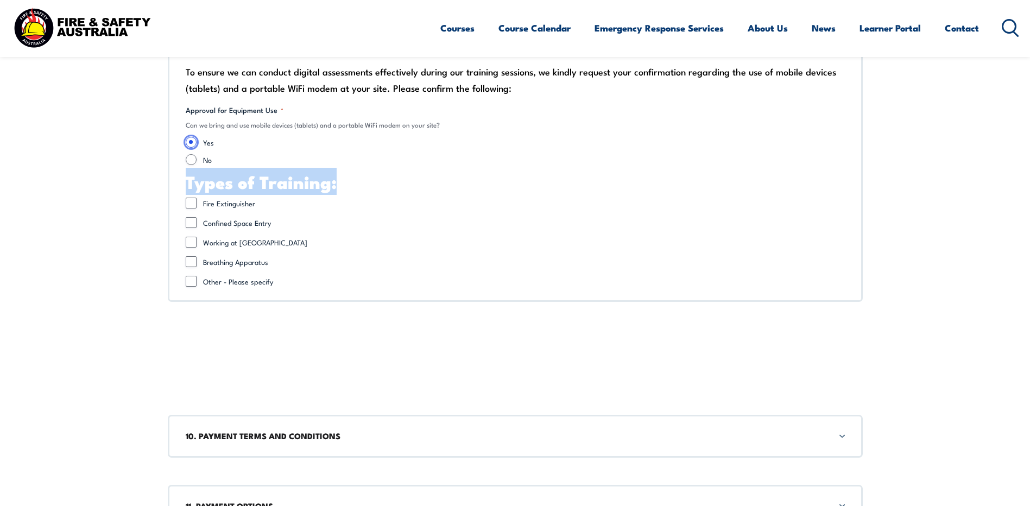
scroll to position [2815, 0]
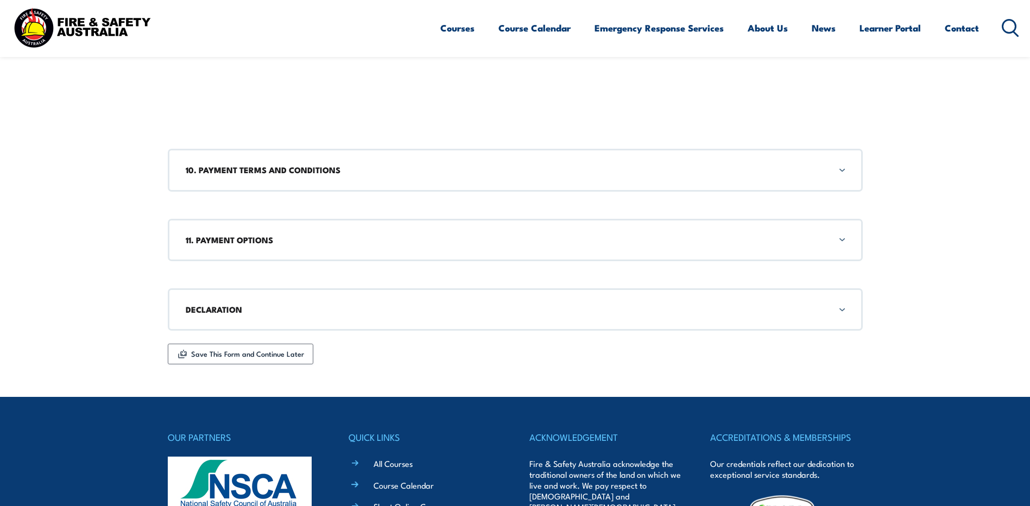
click at [311, 170] on h3 "10. PAYMENT TERMS AND CONDITIONS" at bounding box center [515, 170] width 659 height 12
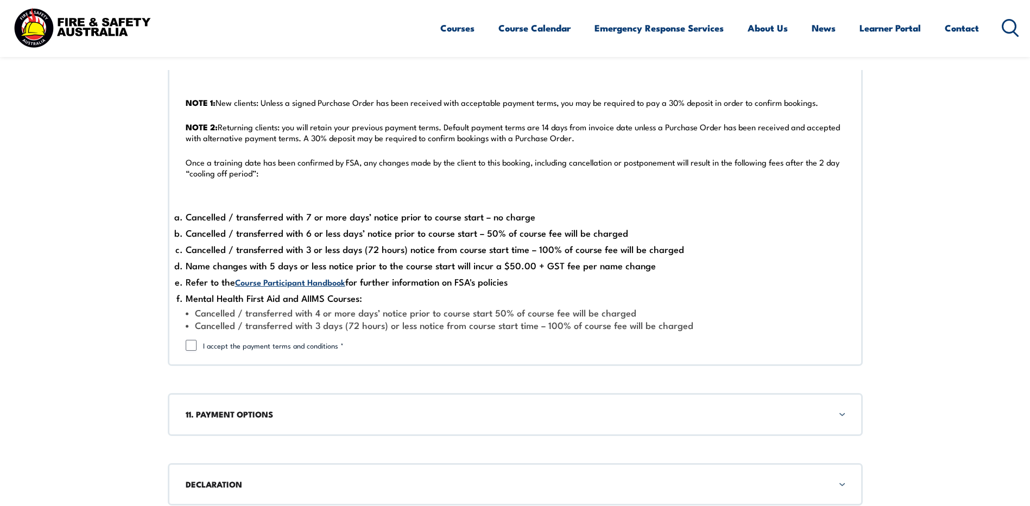
scroll to position [3167, 0]
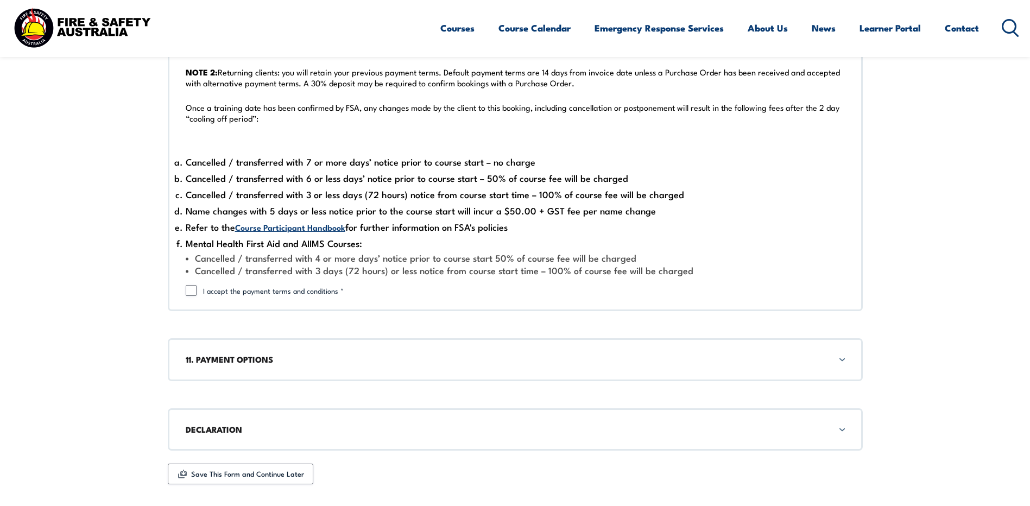
click at [197, 288] on div "I accept the payment terms and conditions *" at bounding box center [515, 290] width 659 height 11
drag, startPoint x: 192, startPoint y: 293, endPoint x: 273, endPoint y: 299, distance: 81.7
click at [192, 293] on input "I accept the payment terms and conditions *" at bounding box center [191, 290] width 11 height 11
checkbox input "true"
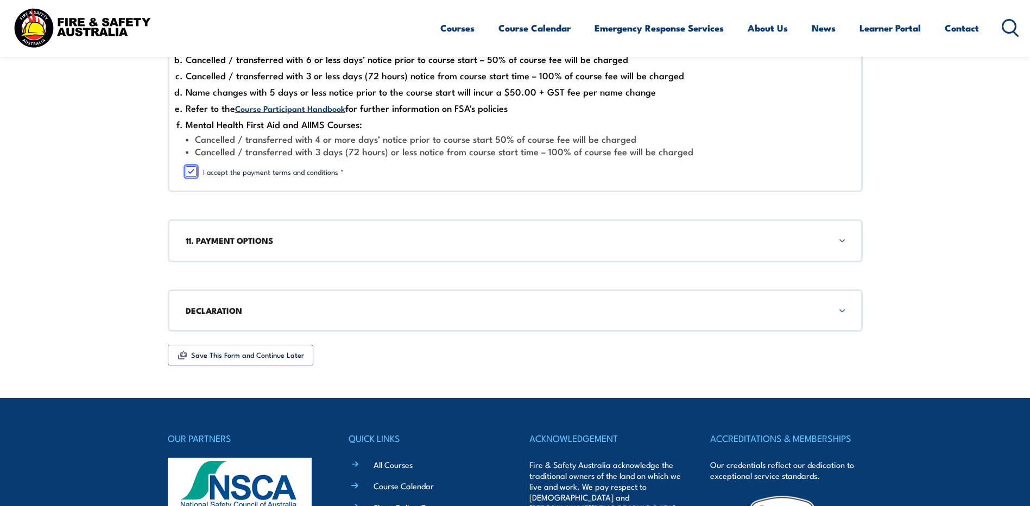
scroll to position [3330, 0]
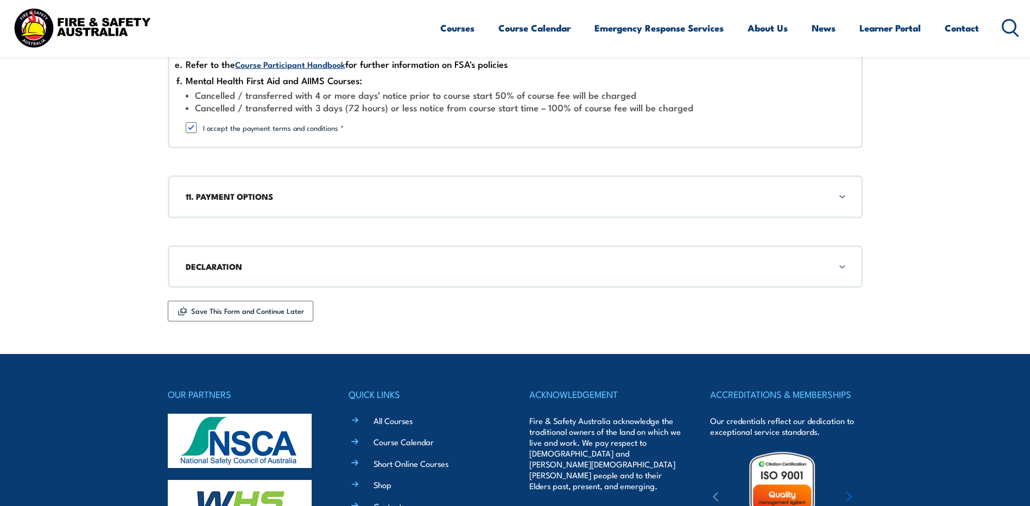
click at [246, 205] on div "11. PAYMENT OPTIONS" at bounding box center [515, 196] width 695 height 42
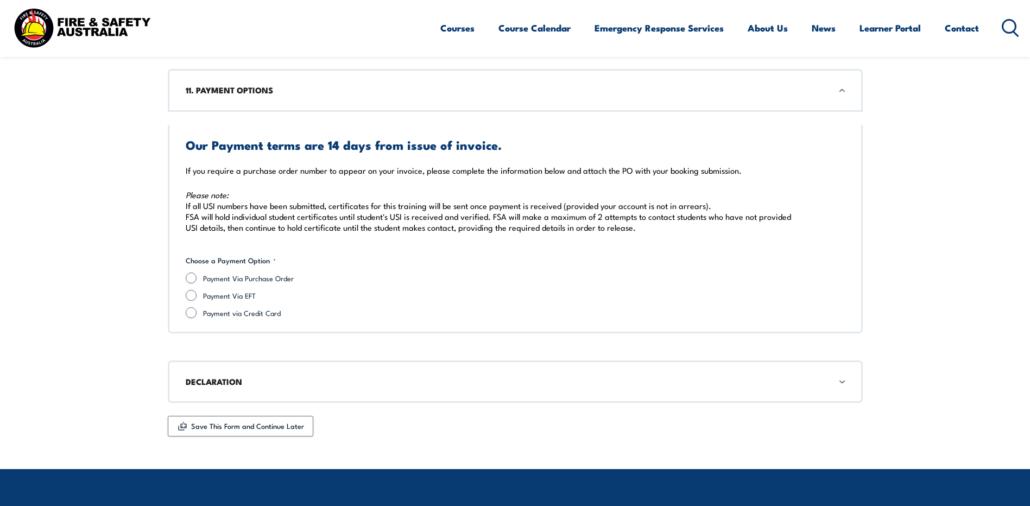
scroll to position [3466, 0]
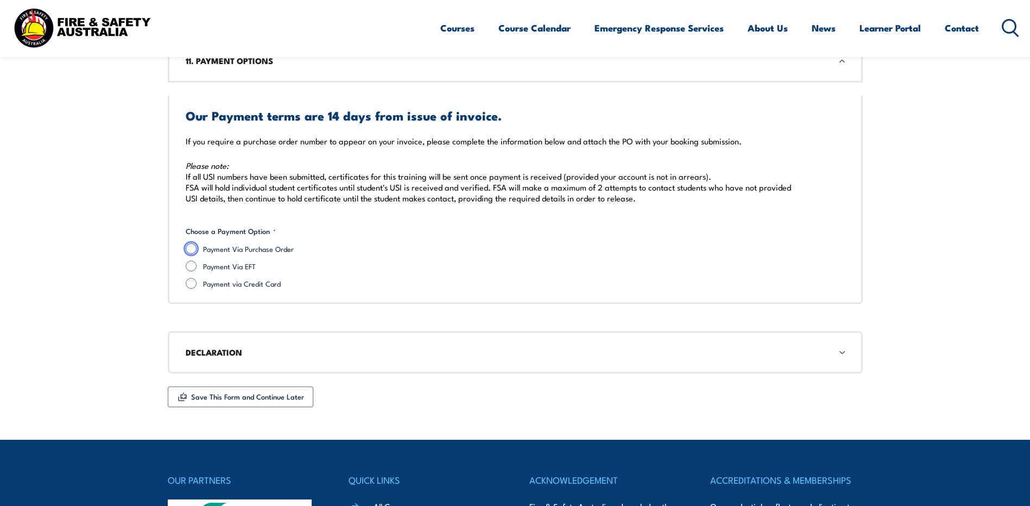
click at [191, 250] on input "Payment Via Purchase Order" at bounding box center [191, 248] width 11 height 11
radio input "true"
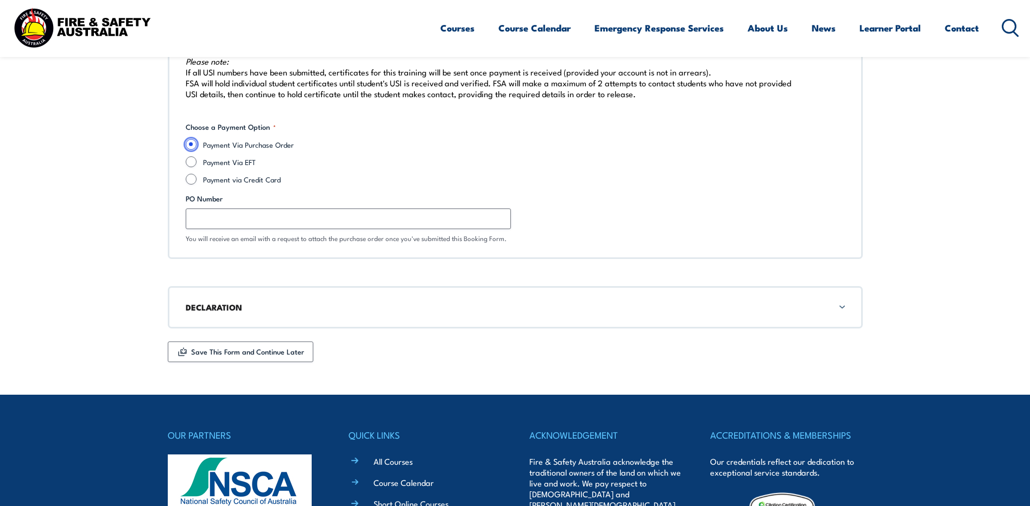
scroll to position [3574, 0]
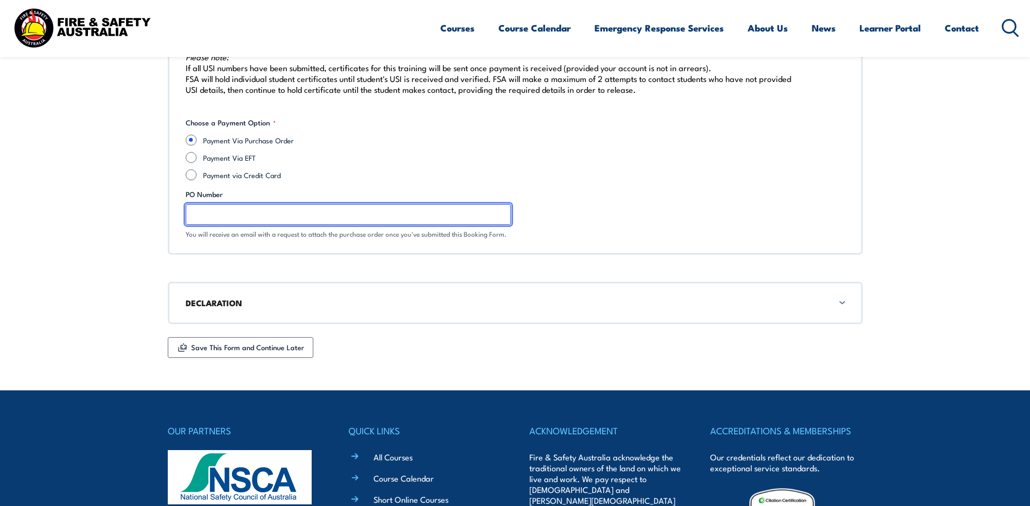
click at [226, 214] on input "PO Number" at bounding box center [348, 214] width 325 height 21
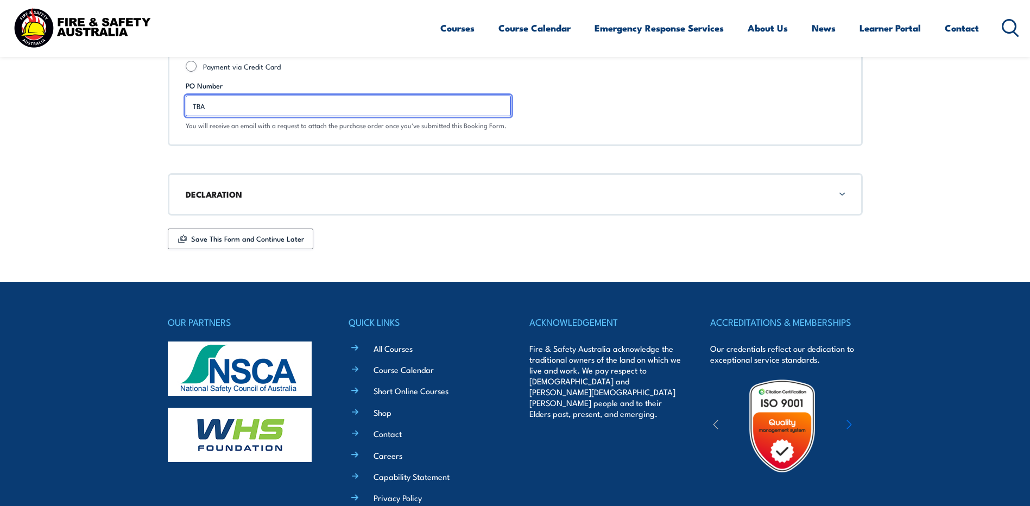
type input "TBA"
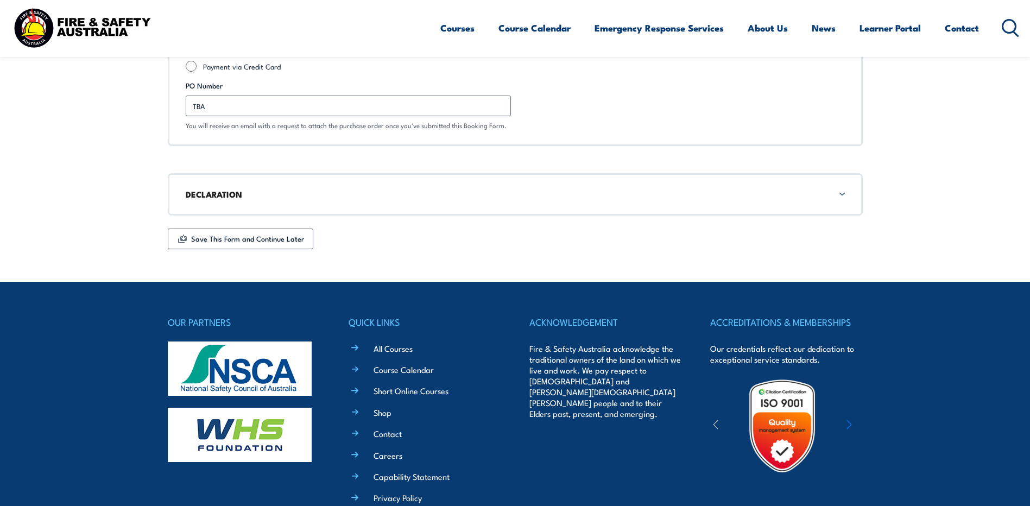
click at [208, 200] on div "DECLARATION" at bounding box center [515, 194] width 695 height 42
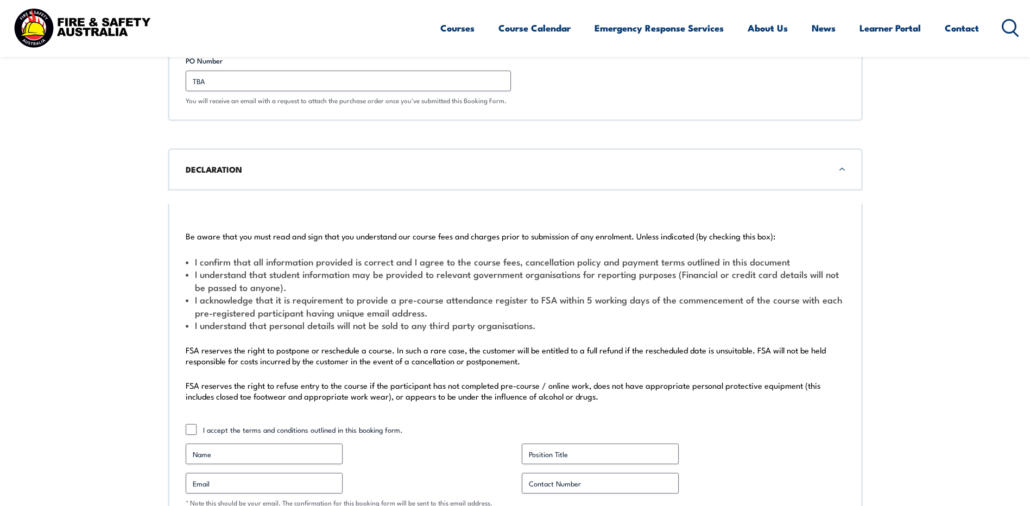
scroll to position [3865, 0]
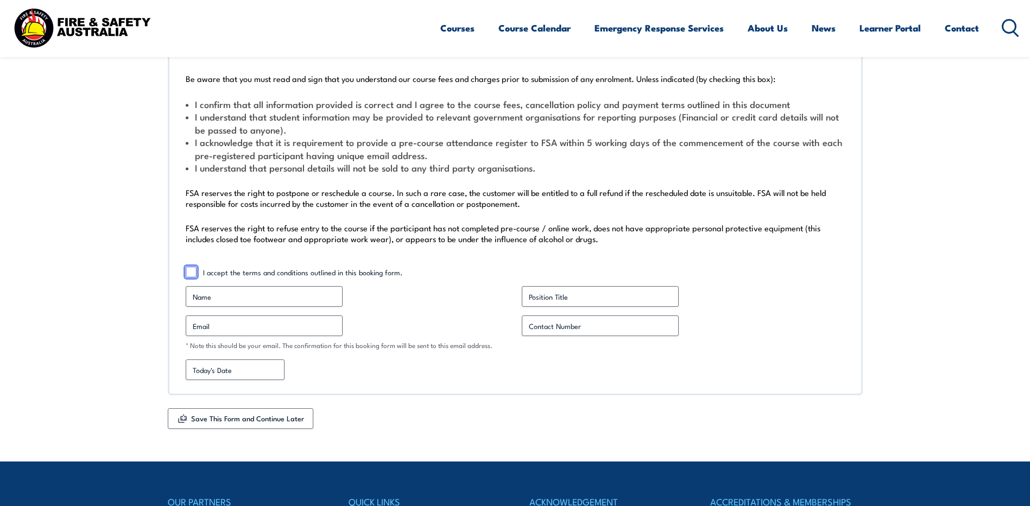
click at [189, 274] on input "I accept the terms and conditions outlined in this booking form." at bounding box center [191, 272] width 11 height 11
checkbox input "true"
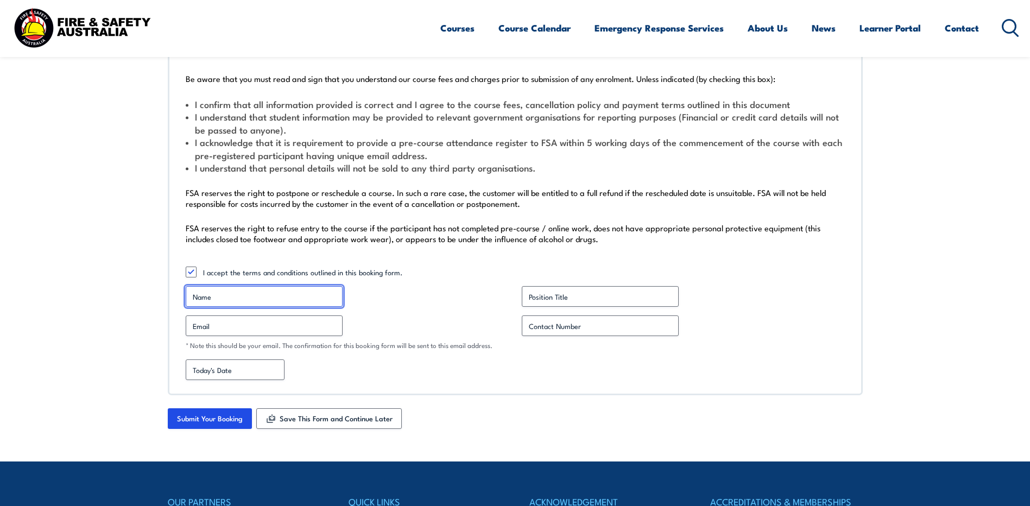
click at [207, 298] on input "Name *" at bounding box center [264, 296] width 157 height 21
type input "[PERSON_NAME]"
type input "0469326316"
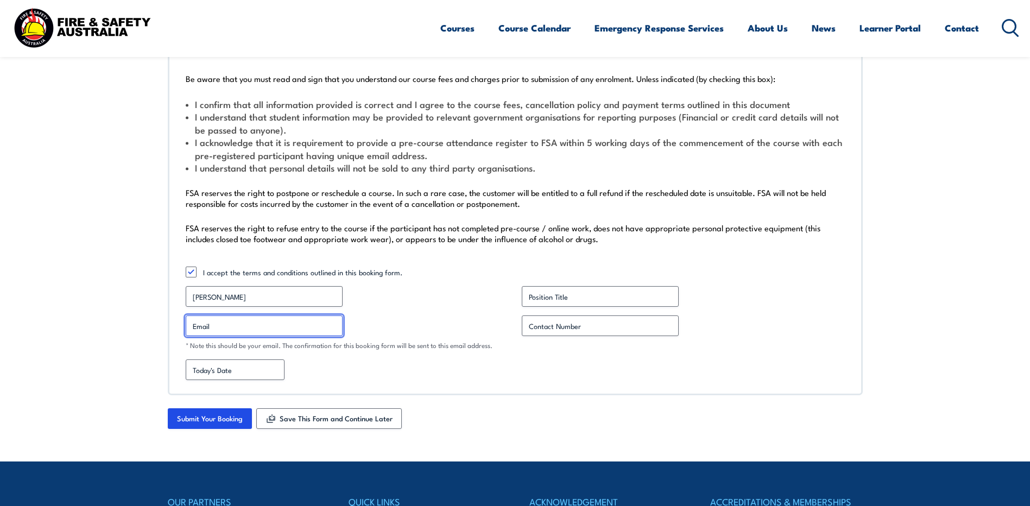
type input "[PERSON_NAME][EMAIL_ADDRESS][PERSON_NAME][DOMAIN_NAME]"
type input "0469326316"
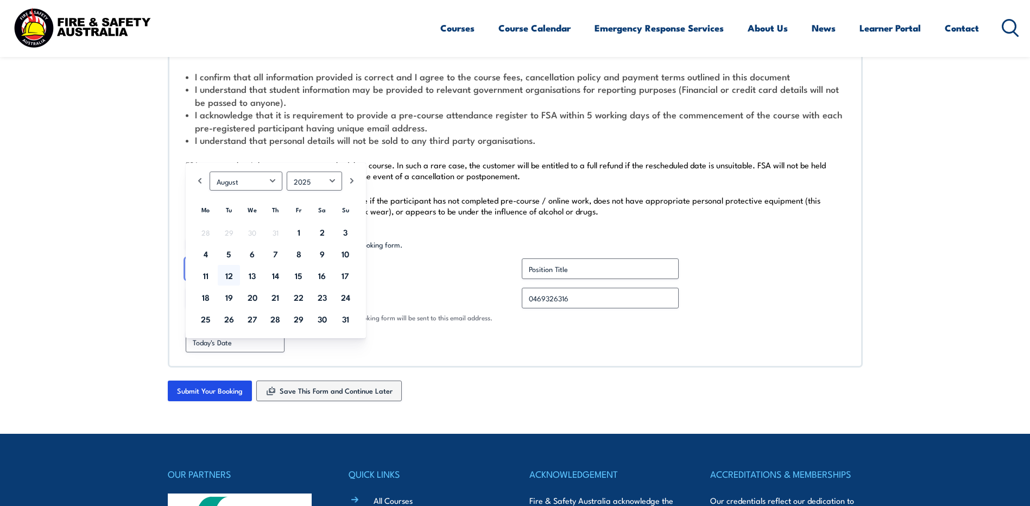
scroll to position [3920, 0]
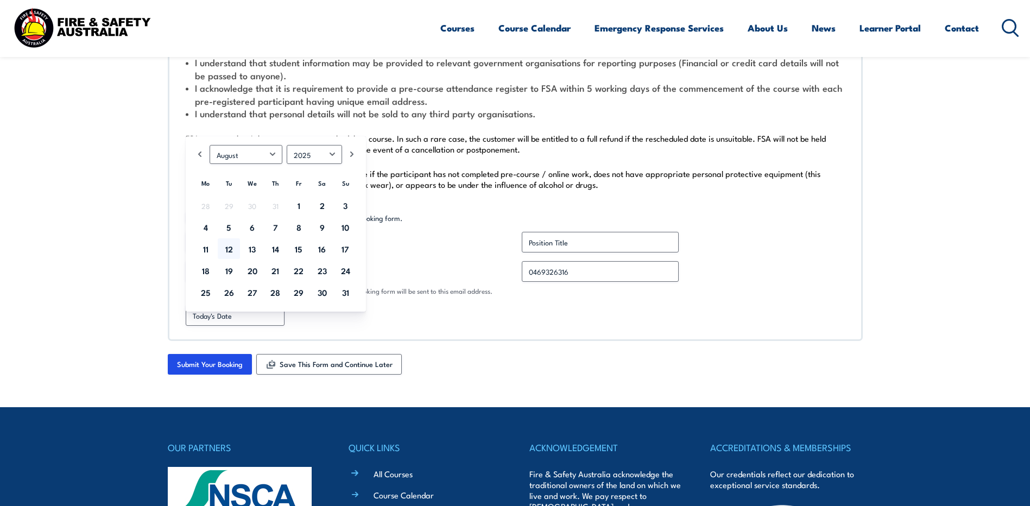
click at [335, 304] on div "Prev Next January February March April May June July August September October N…" at bounding box center [276, 223] width 180 height 175
click at [248, 317] on input "[DATE] Date" at bounding box center [235, 315] width 99 height 21
click at [222, 252] on link "12" at bounding box center [229, 248] width 22 height 21
type input "[DATE]"
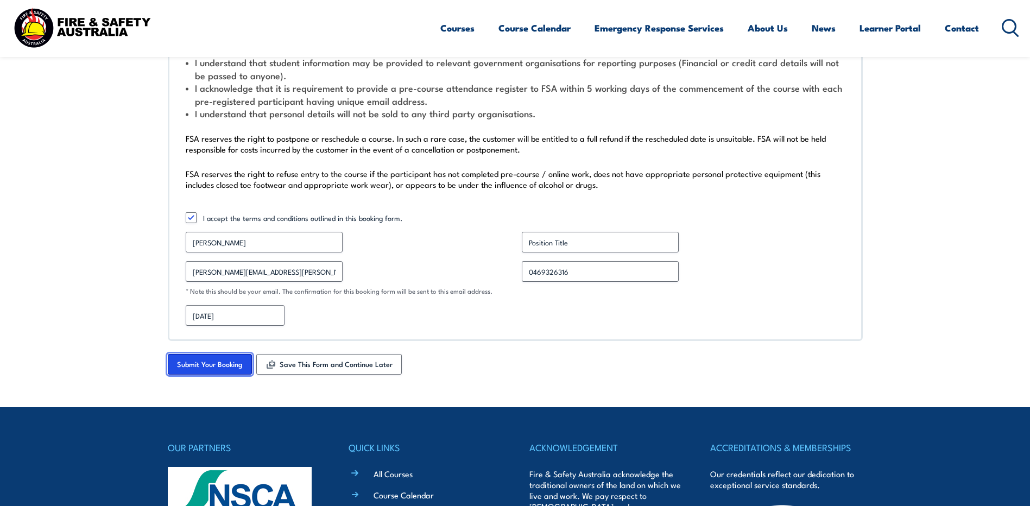
click at [204, 363] on input "Submit Your Booking" at bounding box center [210, 364] width 84 height 21
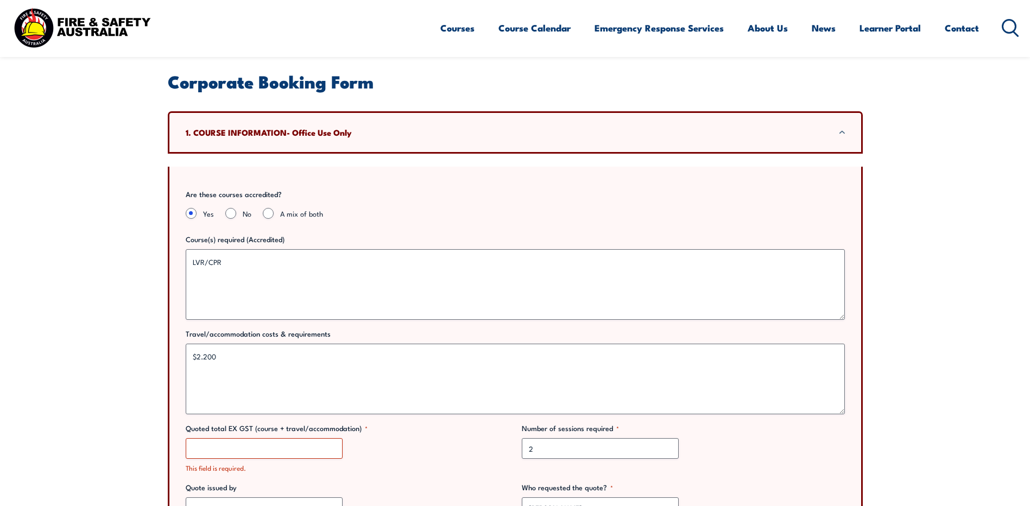
scroll to position [489, 0]
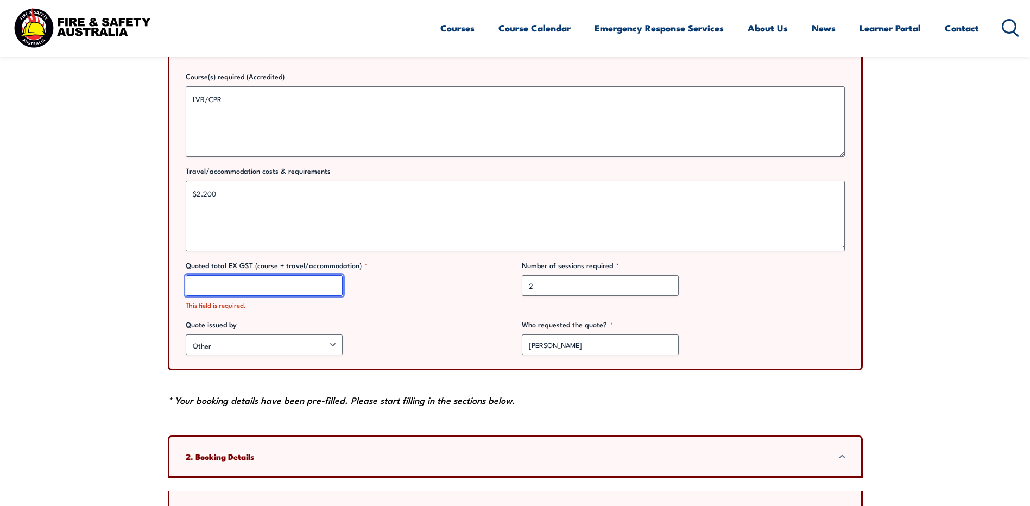
click at [265, 288] on input "Quoted total EX GST (course + travel/accommodation) *" at bounding box center [264, 285] width 157 height 21
drag, startPoint x: 201, startPoint y: 285, endPoint x: 419, endPoint y: 315, distance: 219.8
click at [419, 315] on div "Are these courses accredited? Yes No A mix of both Course(s) required (Accredit…" at bounding box center [515, 187] width 695 height 366
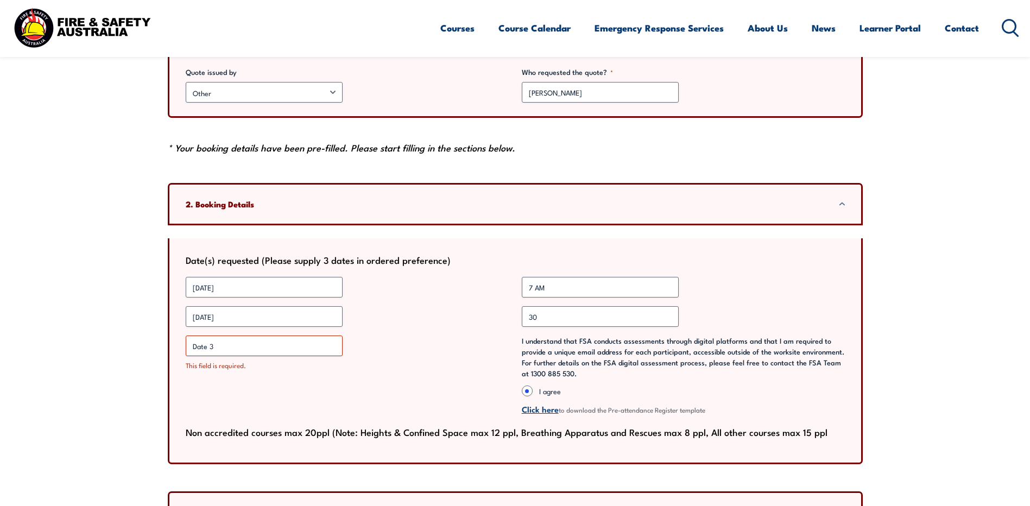
scroll to position [760, 0]
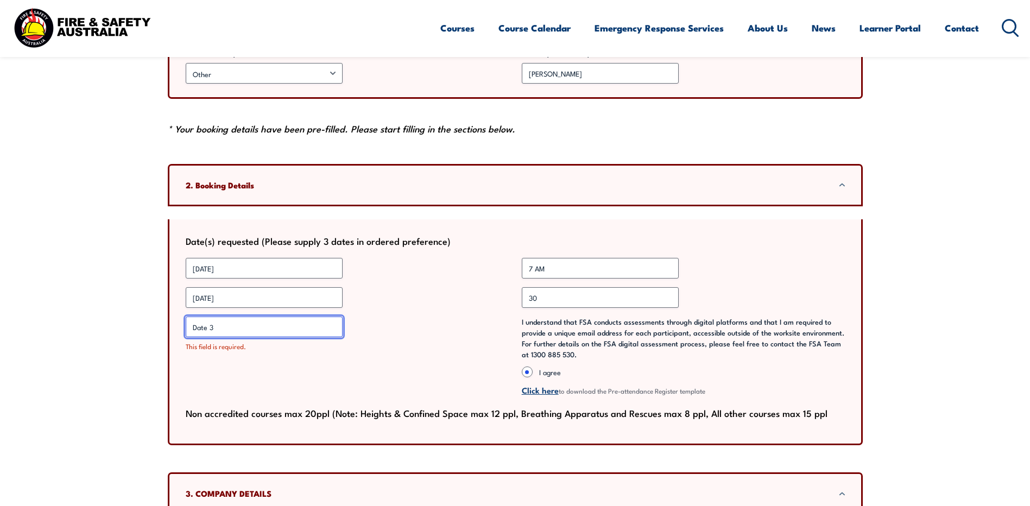
click at [217, 333] on input "Date 3 *" at bounding box center [264, 327] width 157 height 21
click at [205, 325] on input "Date 3 *" at bounding box center [264, 327] width 157 height 21
click at [219, 325] on input "Date 3 *" at bounding box center [264, 327] width 157 height 21
type input "[DATE]"
click at [280, 378] on div "Date 3 * [DATE] This field is required." at bounding box center [347, 357] width 323 height 80
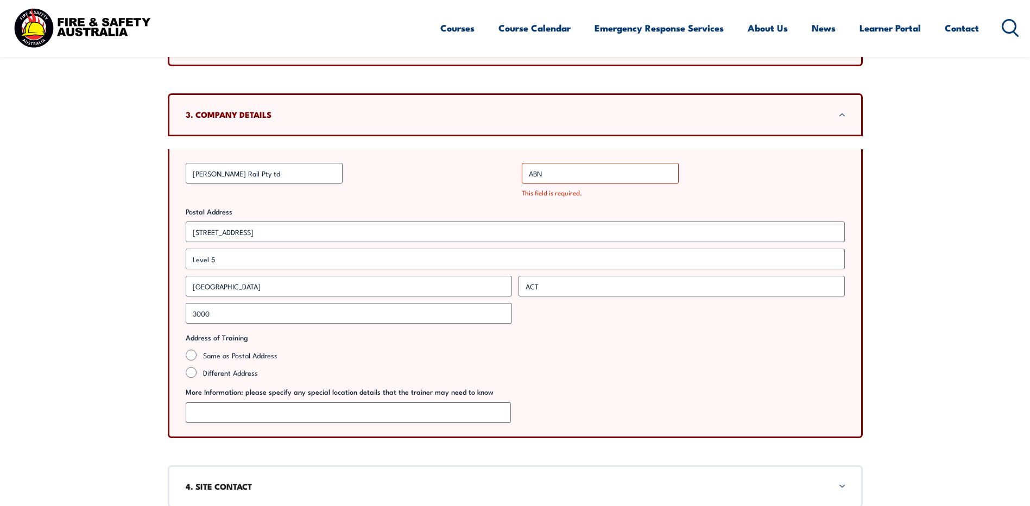
scroll to position [1140, 0]
click at [559, 170] on input "ABN *" at bounding box center [600, 172] width 157 height 21
drag, startPoint x: 559, startPoint y: 170, endPoint x: 528, endPoint y: 170, distance: 31.0
click at [528, 170] on input "ABN *" at bounding box center [600, 172] width 157 height 21
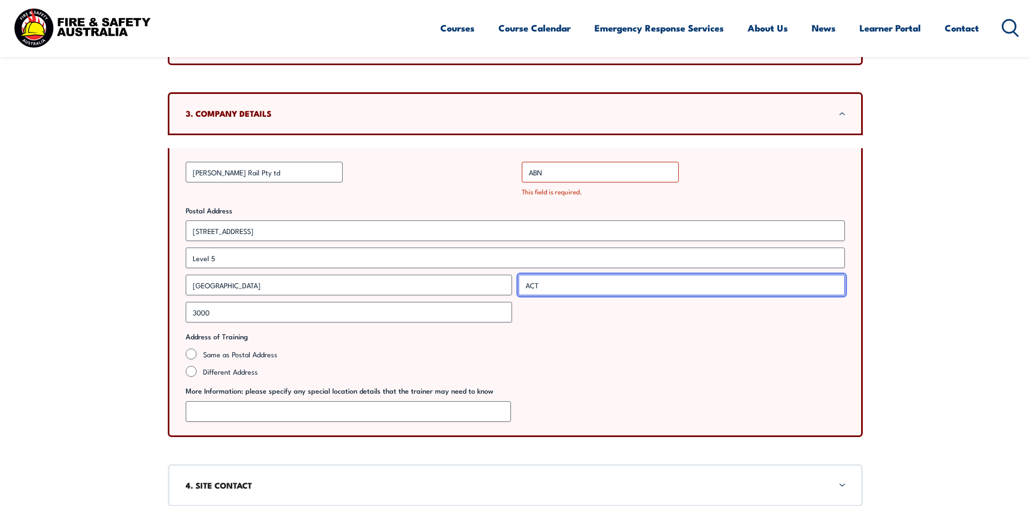
drag, startPoint x: 565, startPoint y: 282, endPoint x: 504, endPoint y: 286, distance: 60.4
click at [504, 286] on div "[STREET_ADDRESS] Street Address Level 5 Address Line 2 [GEOGRAPHIC_DATA] ACT St…" at bounding box center [515, 271] width 666 height 102
type input "VIC"
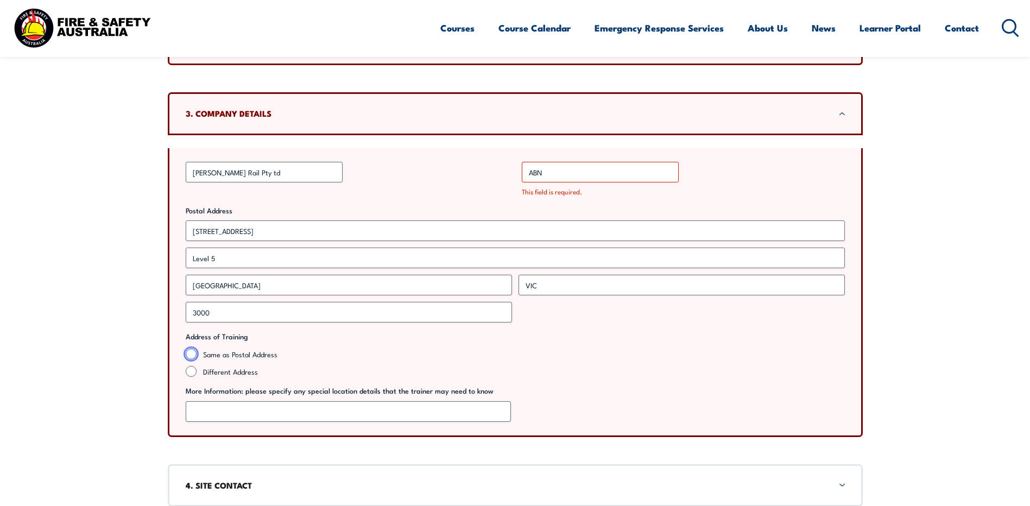
click at [188, 356] on input "Same as Postal Address" at bounding box center [191, 354] width 11 height 11
radio input "true"
click at [189, 374] on input "Different Address" at bounding box center [191, 371] width 11 height 11
radio input "true"
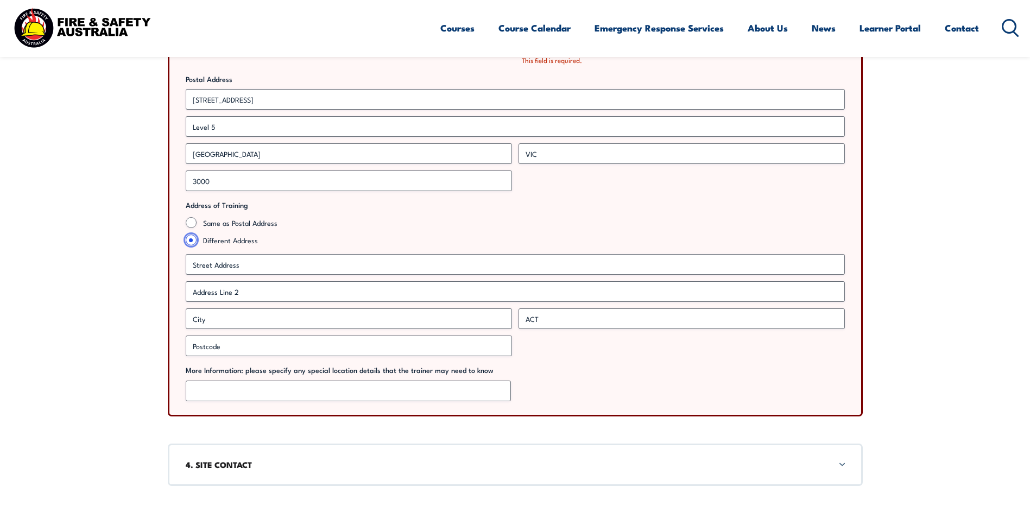
scroll to position [1303, 0]
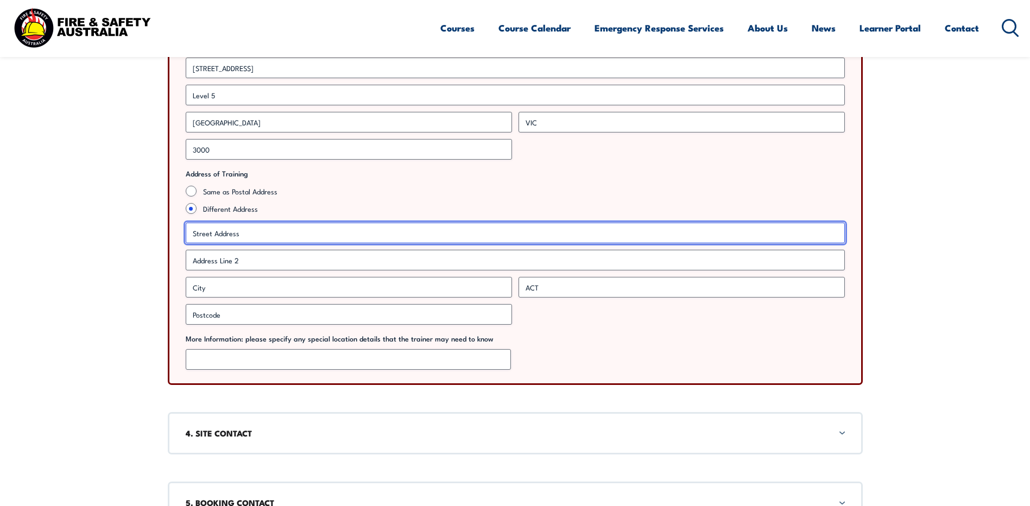
click at [255, 231] on input "Street Address" at bounding box center [515, 233] width 659 height 21
type input "[STREET_ADDRESS]"
type input "Nar Nar [PERSON_NAME] 3812"
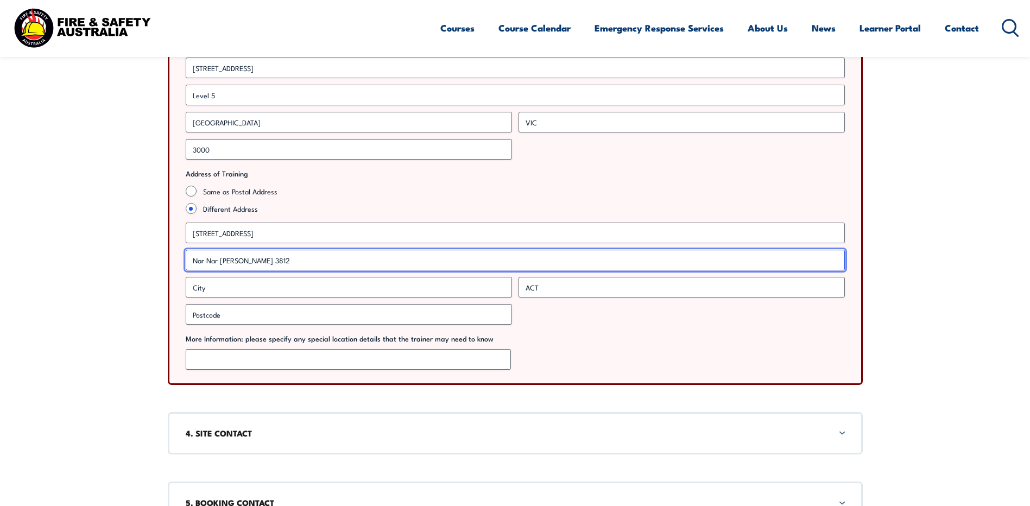
type input "[GEOGRAPHIC_DATA]"
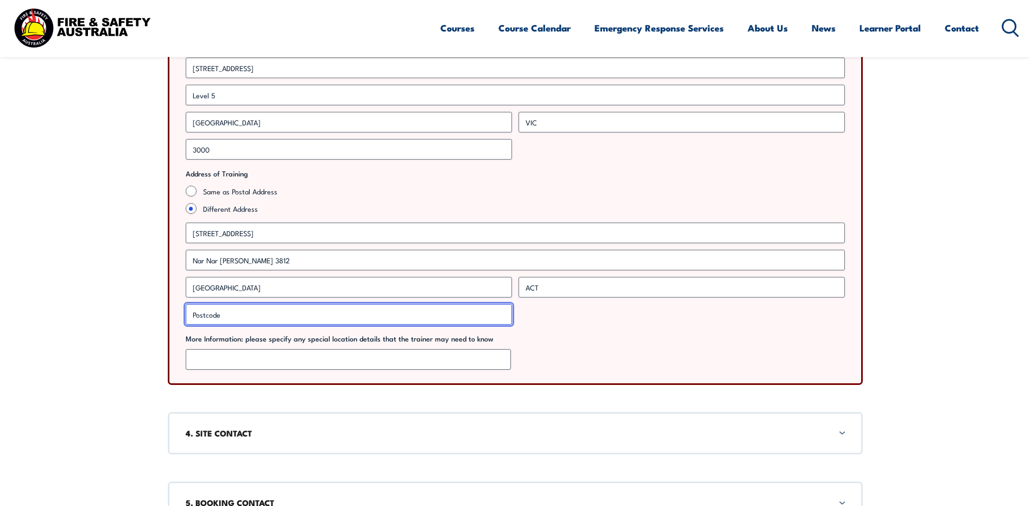
type input "3812"
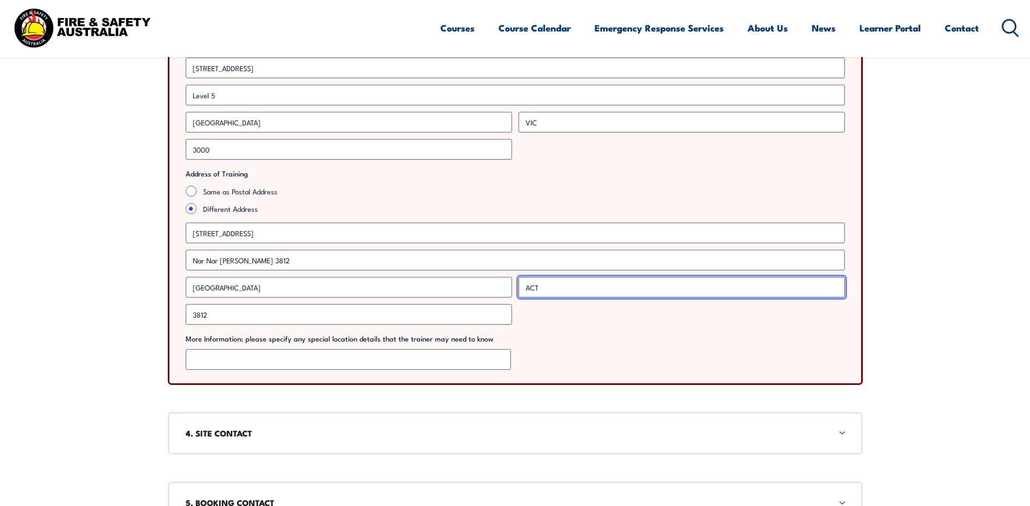
drag, startPoint x: 554, startPoint y: 289, endPoint x: 471, endPoint y: 286, distance: 83.1
click at [471, 286] on div "[STREET_ADDRESS] Address [GEOGRAPHIC_DATA][PERSON_NAME] 3812 Address Line 2 [GE…" at bounding box center [515, 274] width 666 height 102
type input "Victoria"
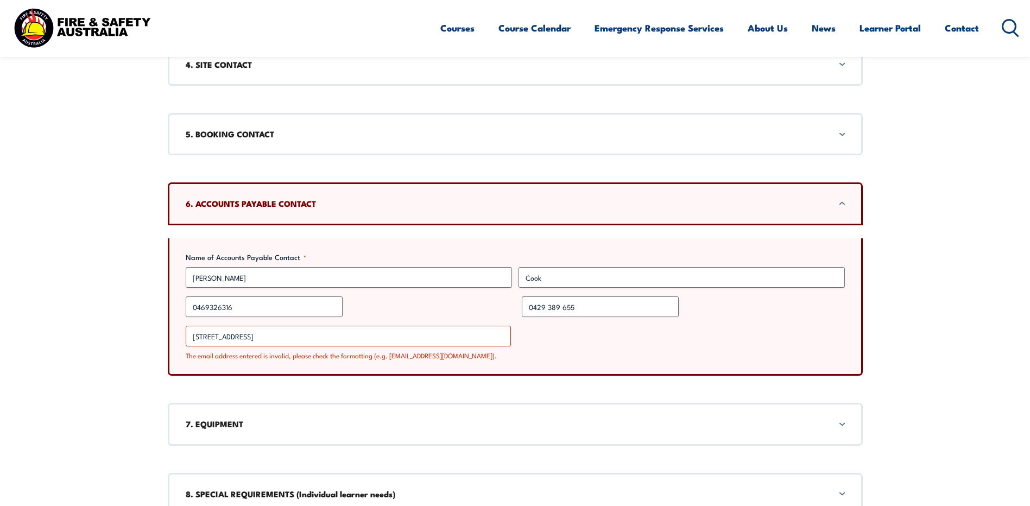
scroll to position [1683, 0]
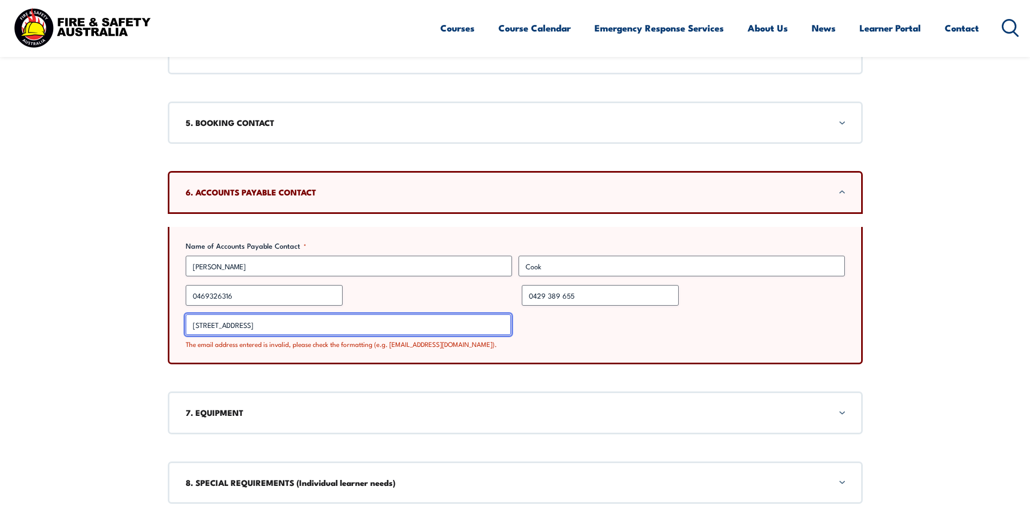
click at [399, 328] on input "[STREET_ADDRESS]" at bounding box center [348, 324] width 325 height 21
drag, startPoint x: 370, startPoint y: 328, endPoint x: 32, endPoint y: 320, distance: 337.8
type input "[EMAIL_ADDRESS][DOMAIN_NAME]"
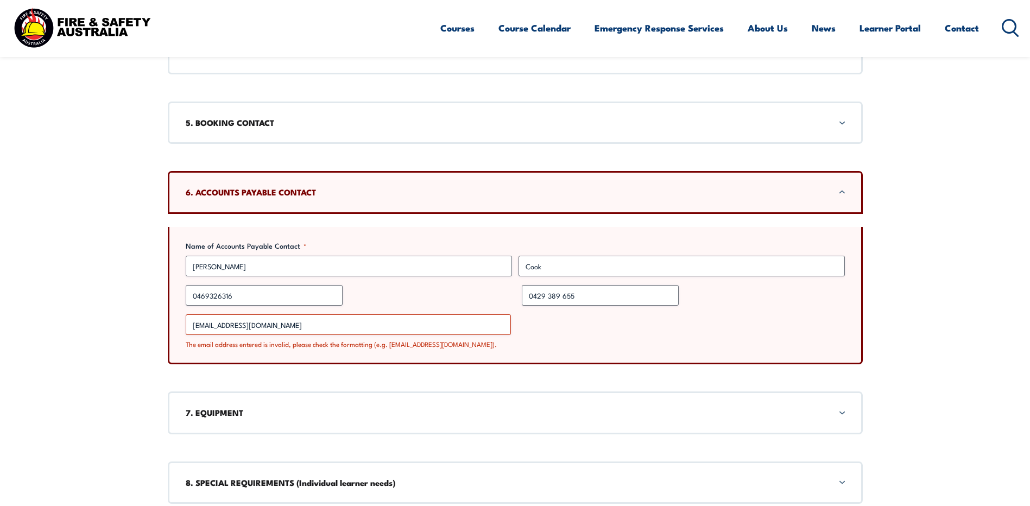
click at [571, 350] on div "Name of Accounts Payable Contact * [PERSON_NAME] First Cook Last Work Phone 046…" at bounding box center [515, 296] width 695 height 138
drag, startPoint x: 236, startPoint y: 291, endPoint x: 144, endPoint y: 291, distance: 91.8
click at [646, 339] on div "The email address entered is invalid, please check the formatting (e.g. [EMAIL_…" at bounding box center [515, 344] width 659 height 10
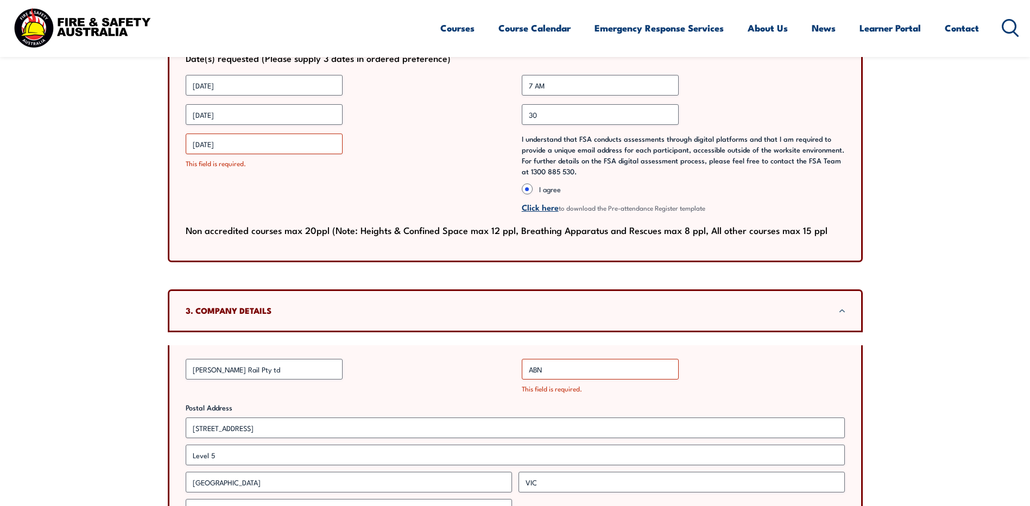
scroll to position [923, 0]
